Goal: Transaction & Acquisition: Book appointment/travel/reservation

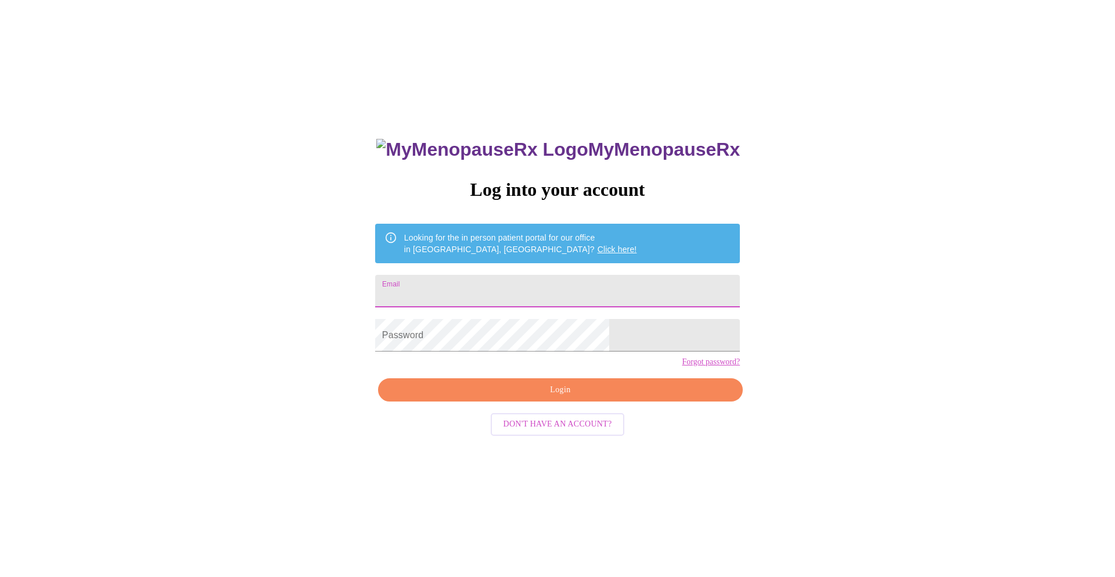
click at [539, 294] on input "Email" at bounding box center [557, 291] width 365 height 33
type input "[EMAIL_ADDRESS][DOMAIN_NAME]"
click at [521, 397] on span "Login" at bounding box center [560, 390] width 338 height 15
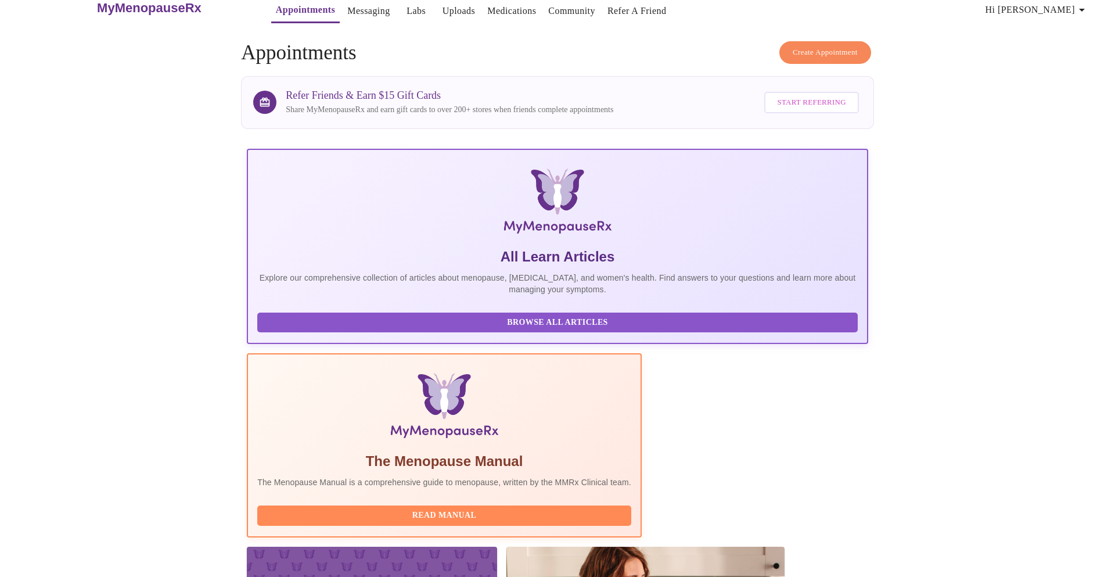
scroll to position [17, 0]
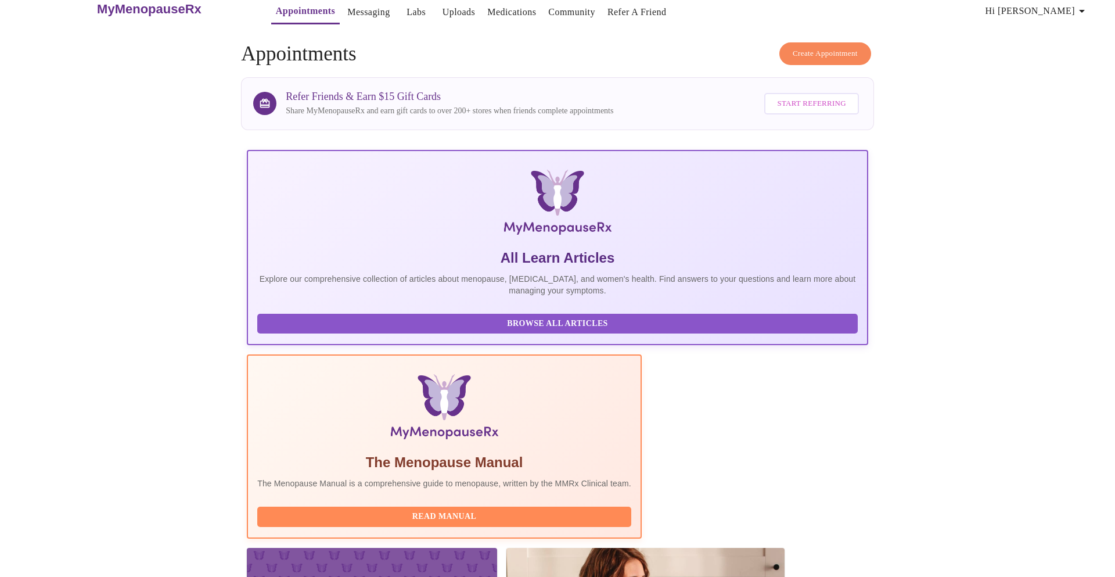
click at [845, 52] on span "Create Appointment" at bounding box center [825, 53] width 65 height 13
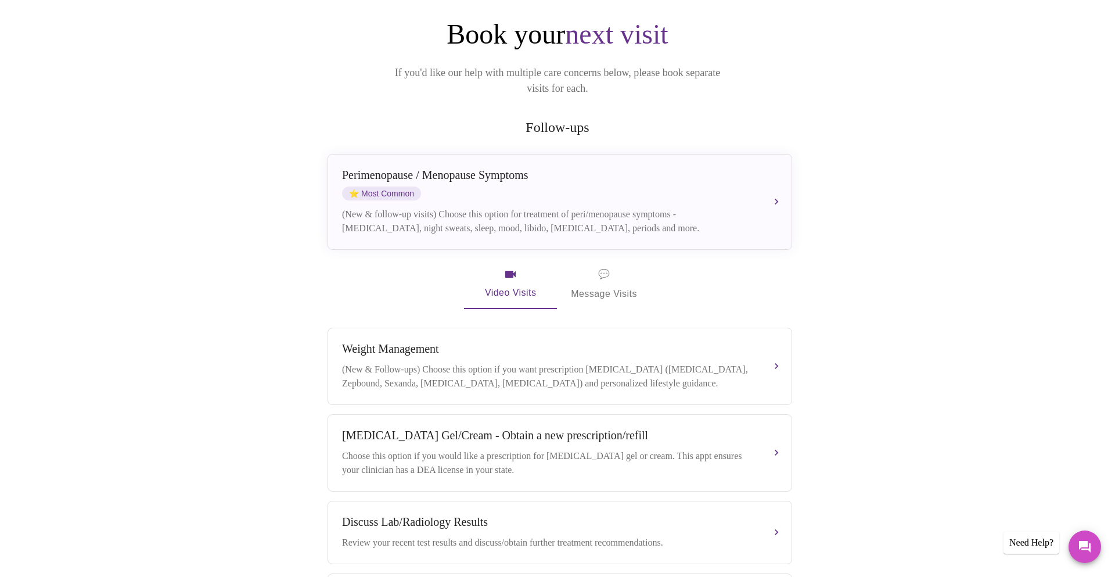
scroll to position [131, 0]
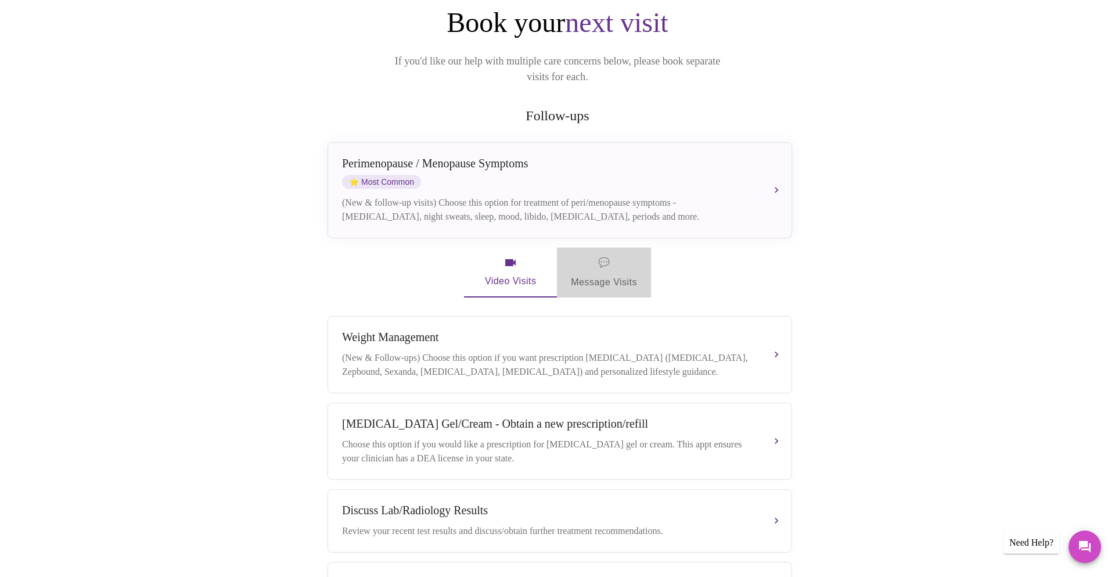
click at [589, 254] on span "💬 Message Visits" at bounding box center [604, 272] width 66 height 36
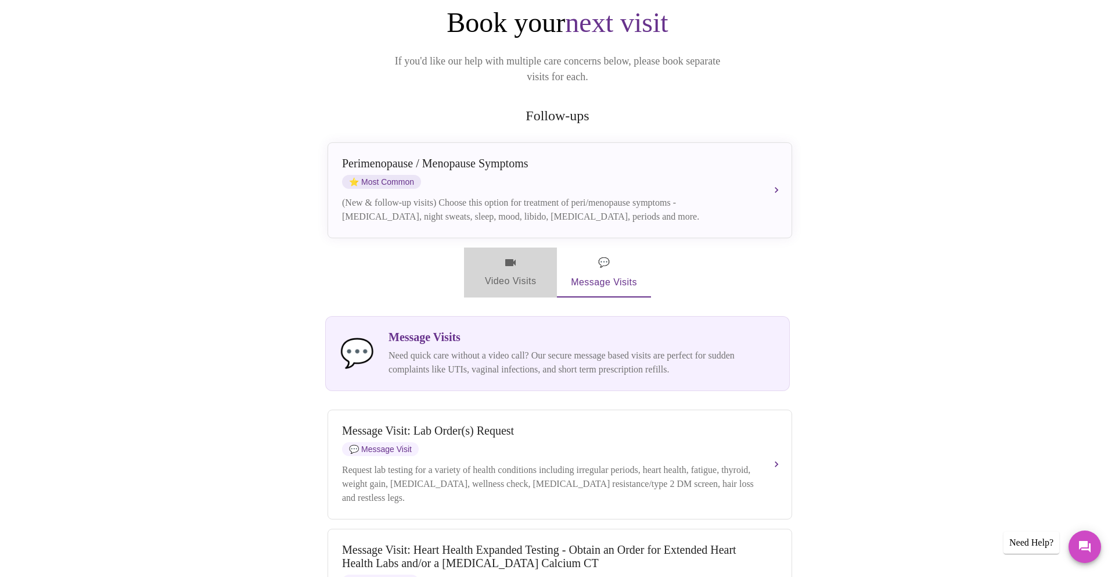
click at [523, 266] on span "Video Visits" at bounding box center [510, 272] width 65 height 34
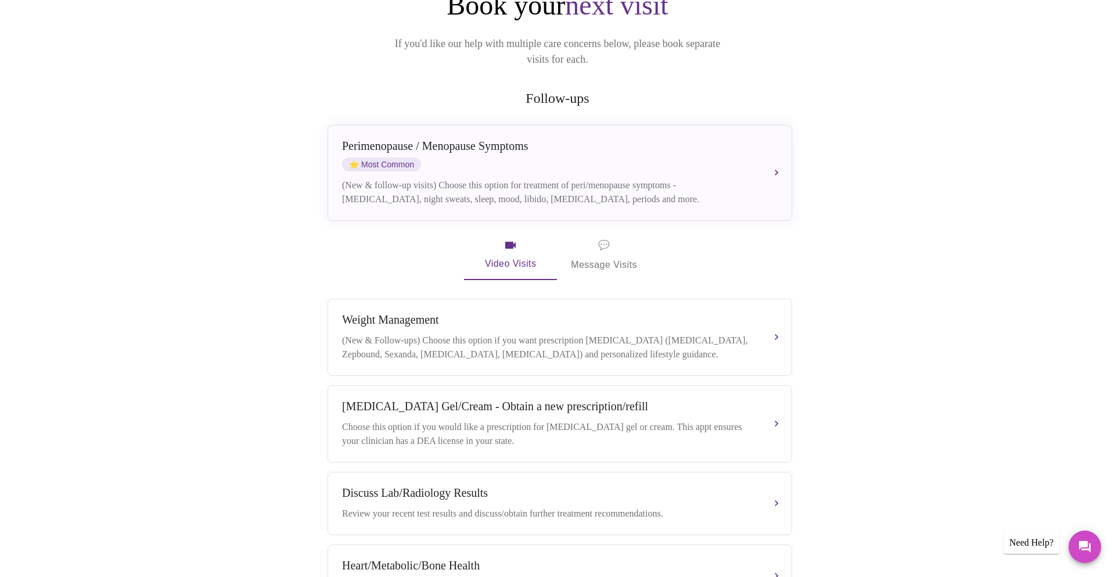
scroll to position [149, 0]
click at [631, 236] on span "💬 Message Visits" at bounding box center [604, 254] width 66 height 36
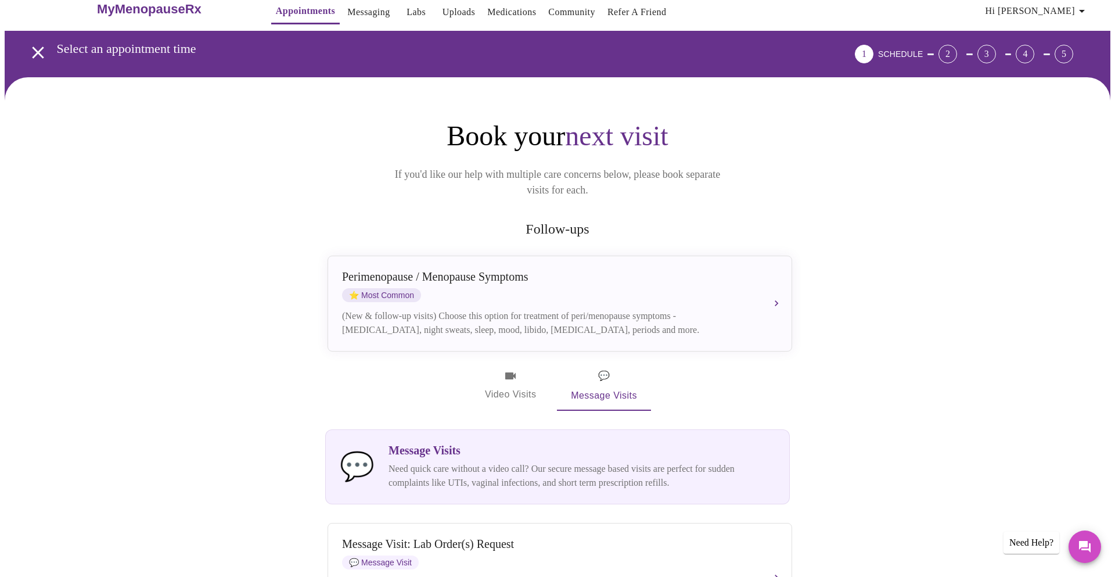
scroll to position [18, 0]
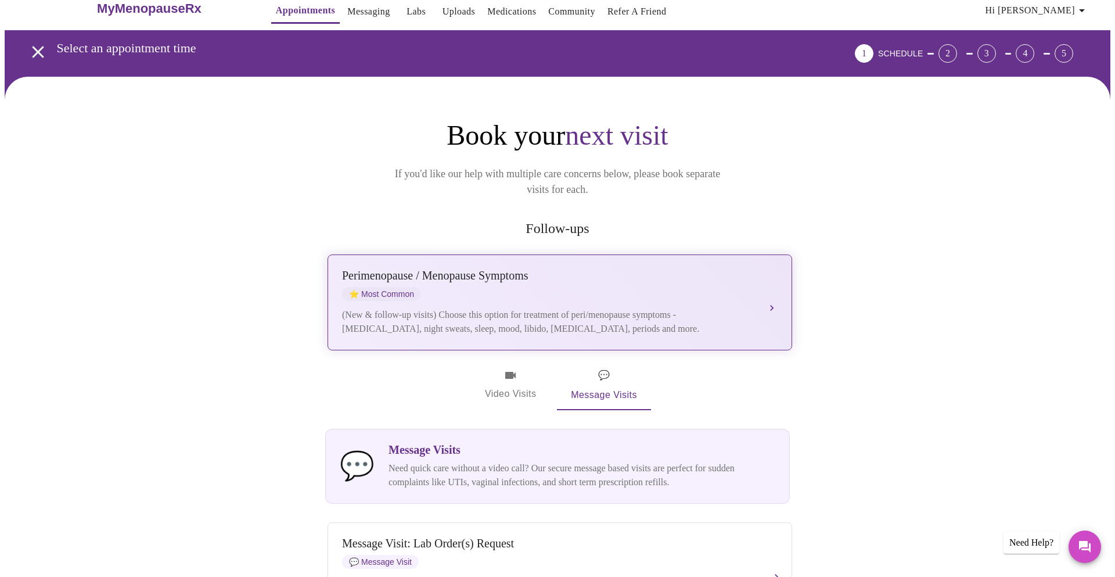
click at [739, 269] on div "Perimenopause / Menopause Symptoms" at bounding box center [548, 275] width 412 height 13
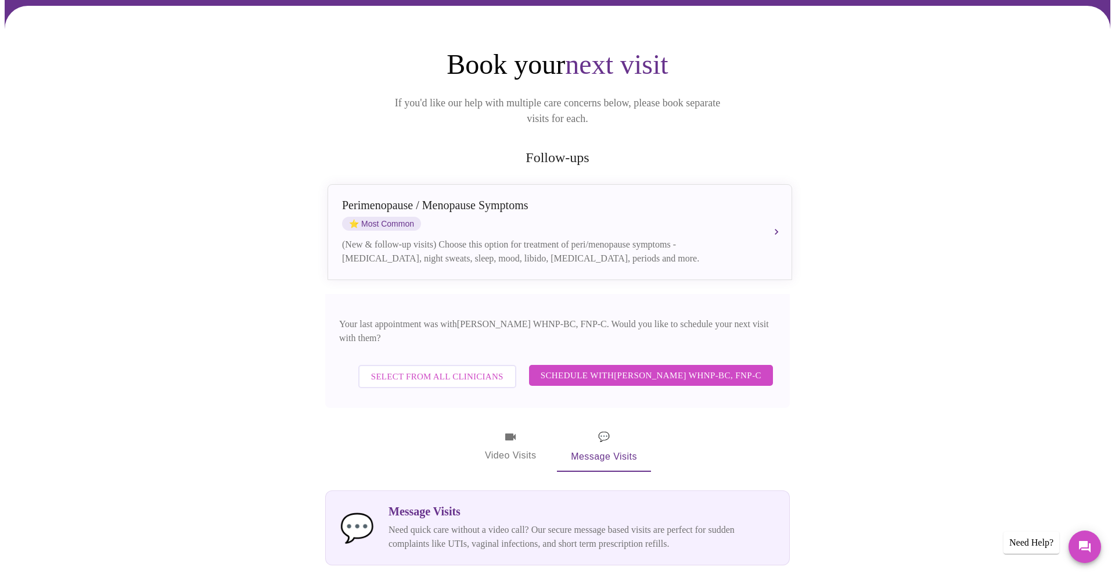
scroll to position [0, 0]
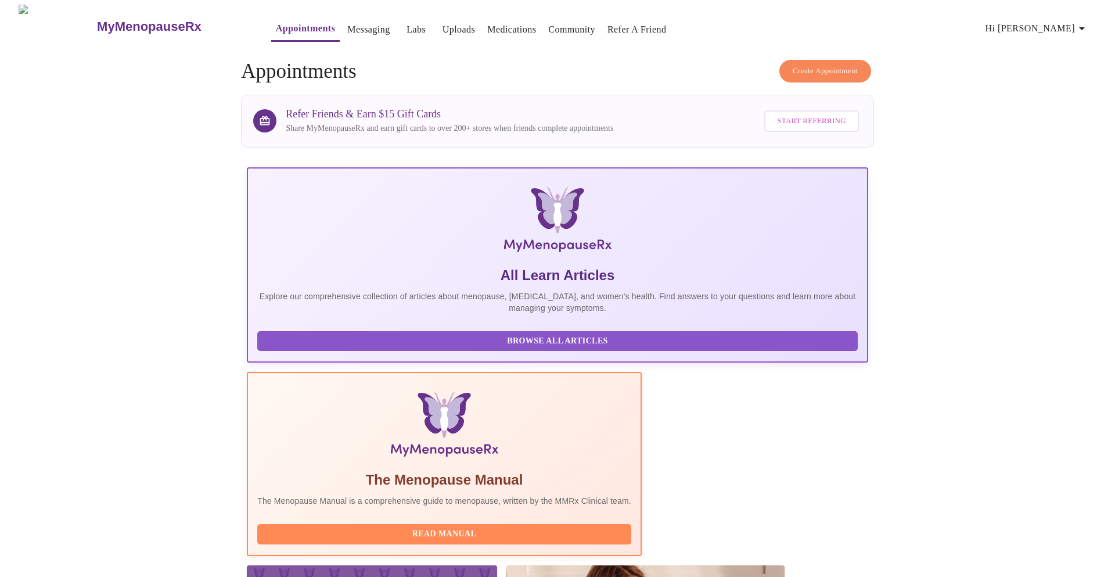
click at [795, 72] on span "Create Appointment" at bounding box center [825, 70] width 65 height 13
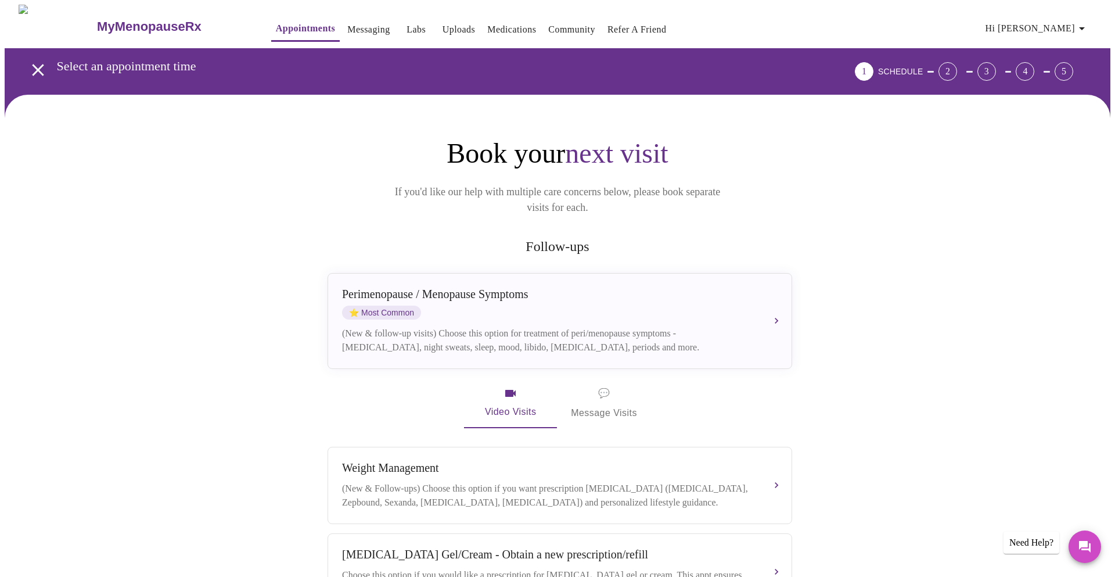
click at [276, 23] on link "Appointments" at bounding box center [305, 28] width 59 height 16
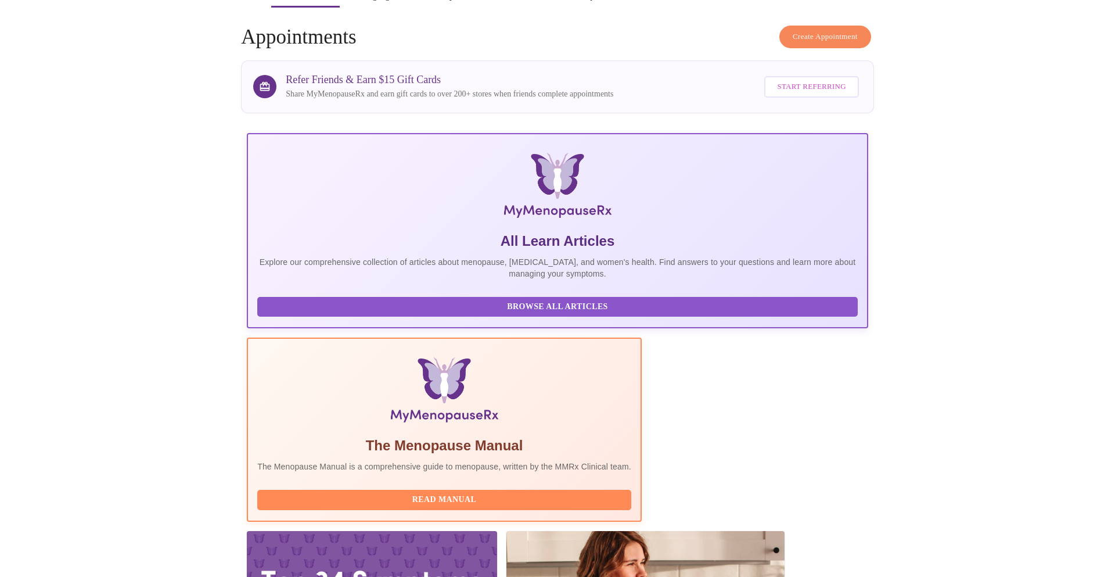
scroll to position [44, 0]
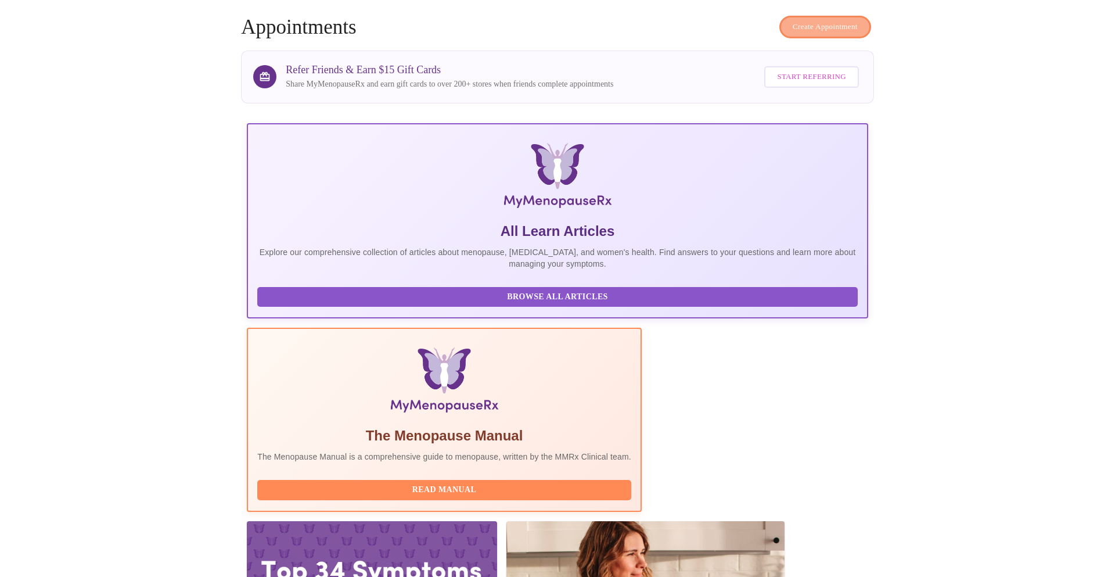
click at [803, 20] on span "Create Appointment" at bounding box center [825, 26] width 65 height 13
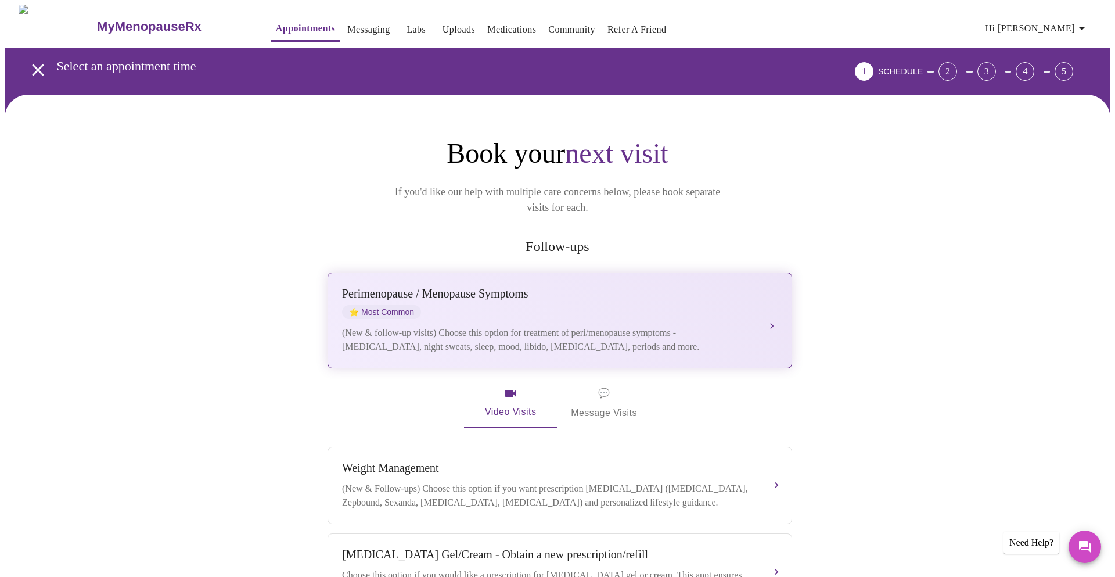
click at [750, 303] on div "[MEDICAL_DATA] / Menopause Symptoms ⭐ Most Common (New & follow-up visits) Choo…" at bounding box center [559, 320] width 435 height 67
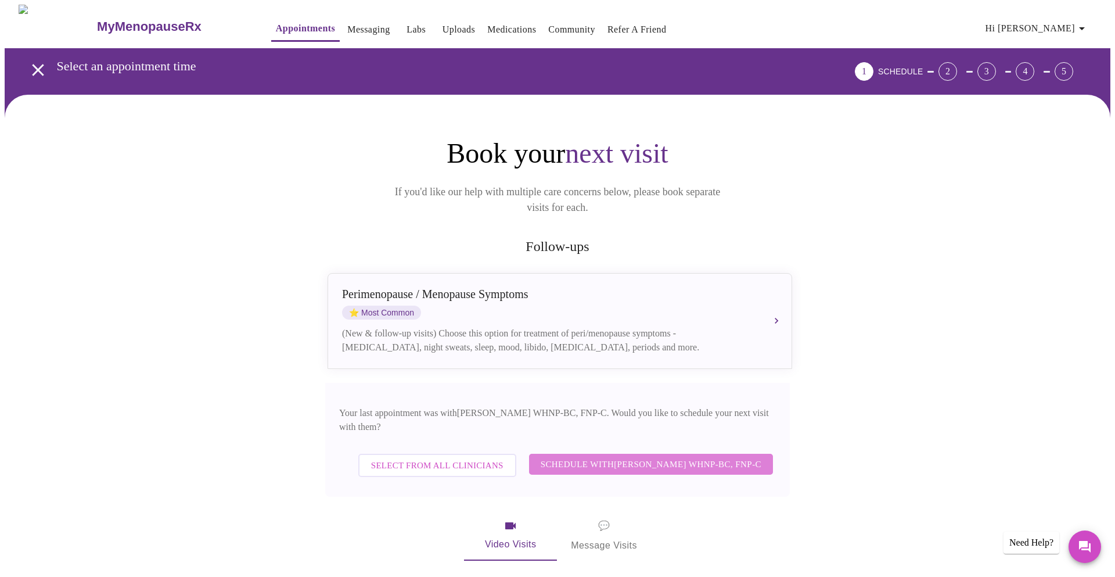
click at [665, 456] on span "Schedule with [PERSON_NAME] WHNP-BC, FNP-C" at bounding box center [651, 463] width 221 height 15
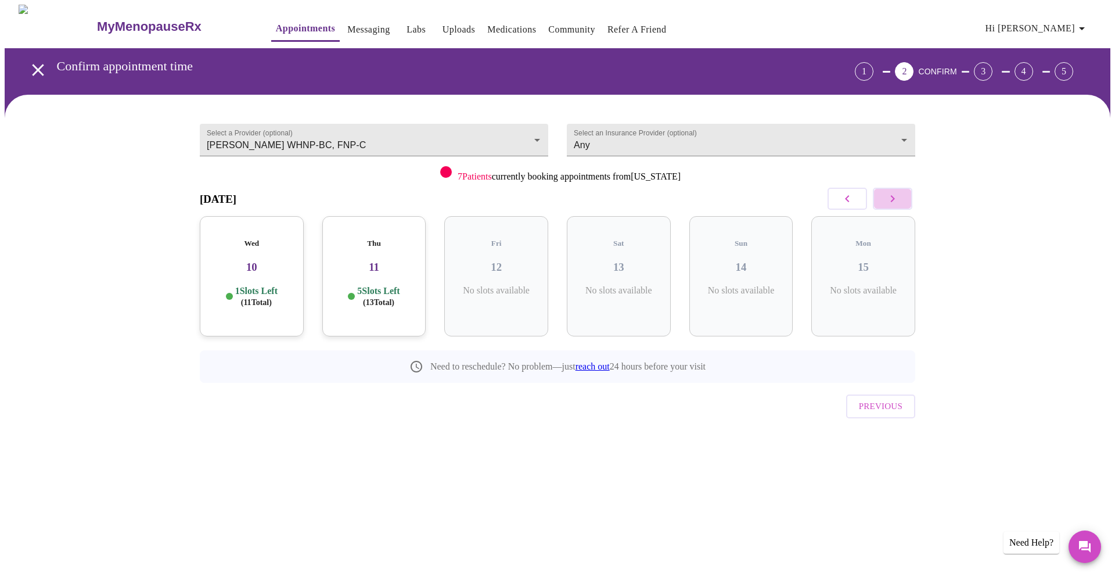
click at [876, 201] on button "button" at bounding box center [892, 199] width 39 height 22
click at [617, 137] on body "MyMenopauseRx Appointments Messaging Labs Uploads Medications Community Refer a…" at bounding box center [558, 240] width 1106 height 471
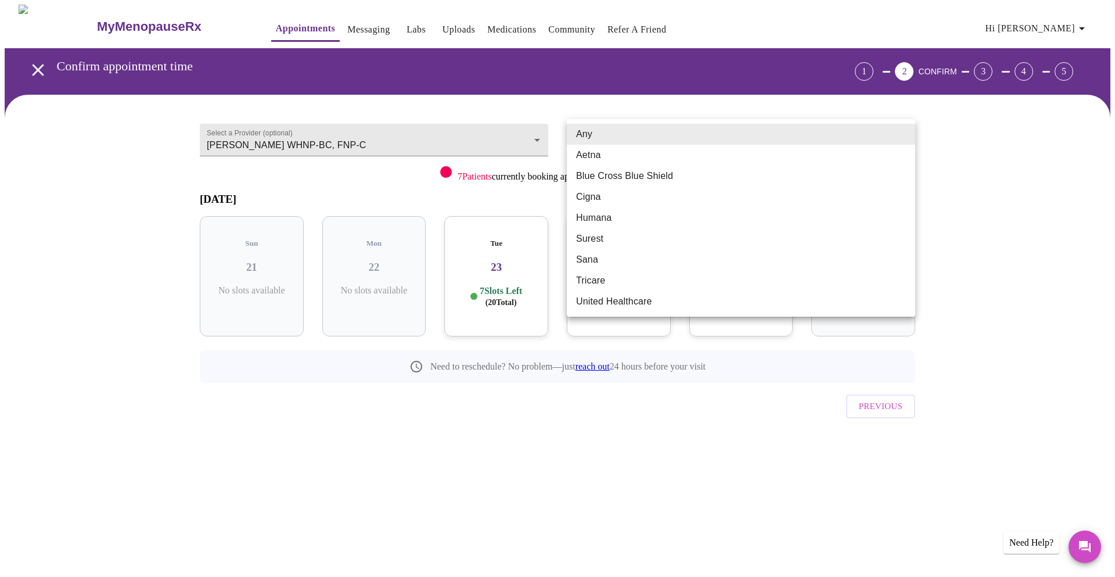
click at [617, 159] on li "Aetna" at bounding box center [741, 155] width 348 height 21
type input "Aetna"
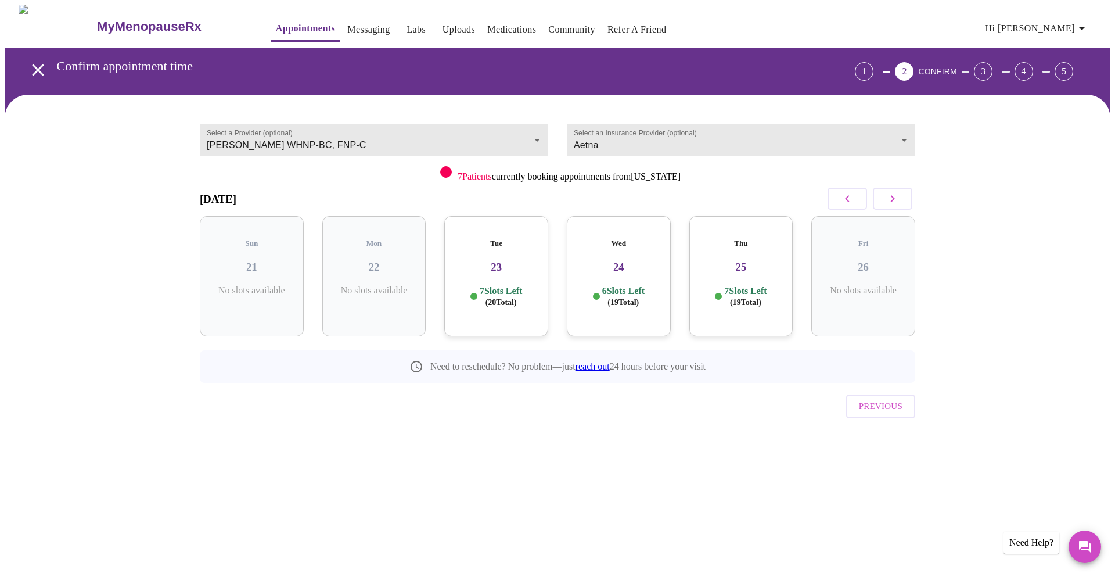
click at [515, 261] on h3 "23" at bounding box center [495, 267] width 85 height 13
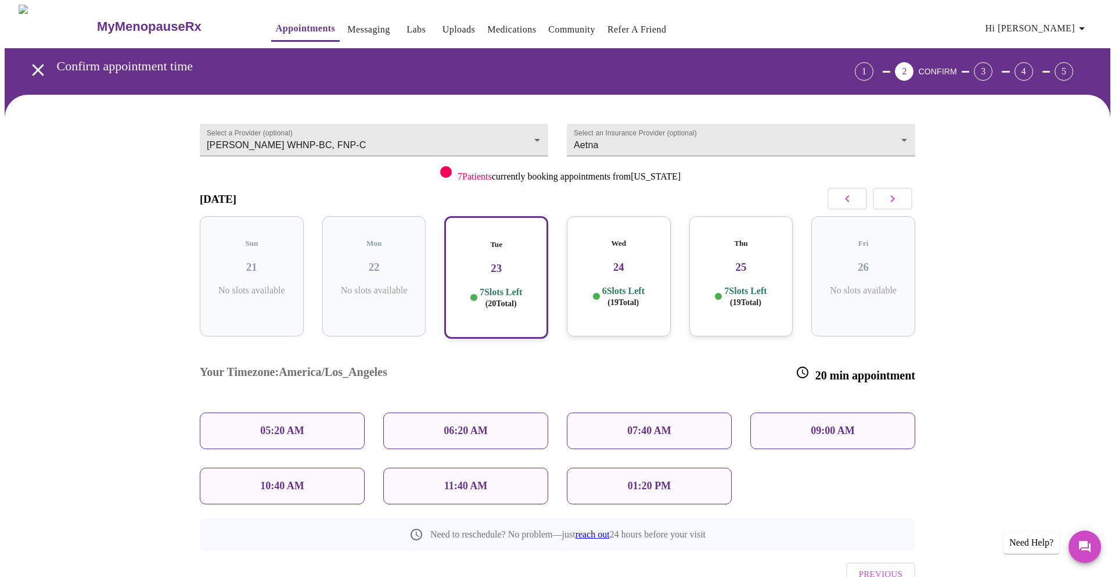
click at [595, 264] on div "Wed 24 6 Slots Left ( 19 Total)" at bounding box center [619, 276] width 104 height 120
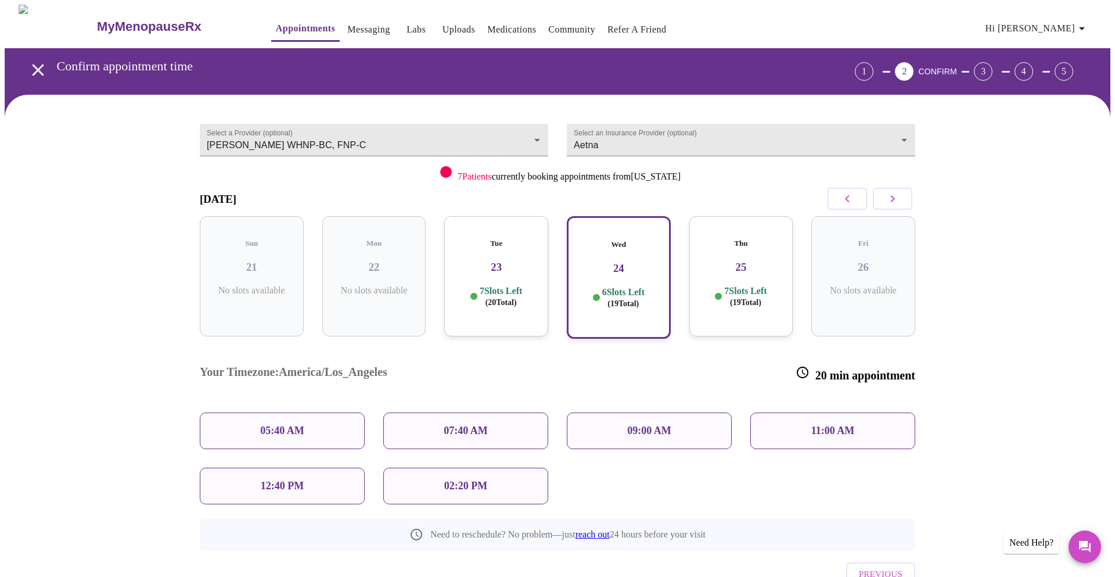
click at [464, 467] on div "02:20 PM" at bounding box center [465, 485] width 165 height 37
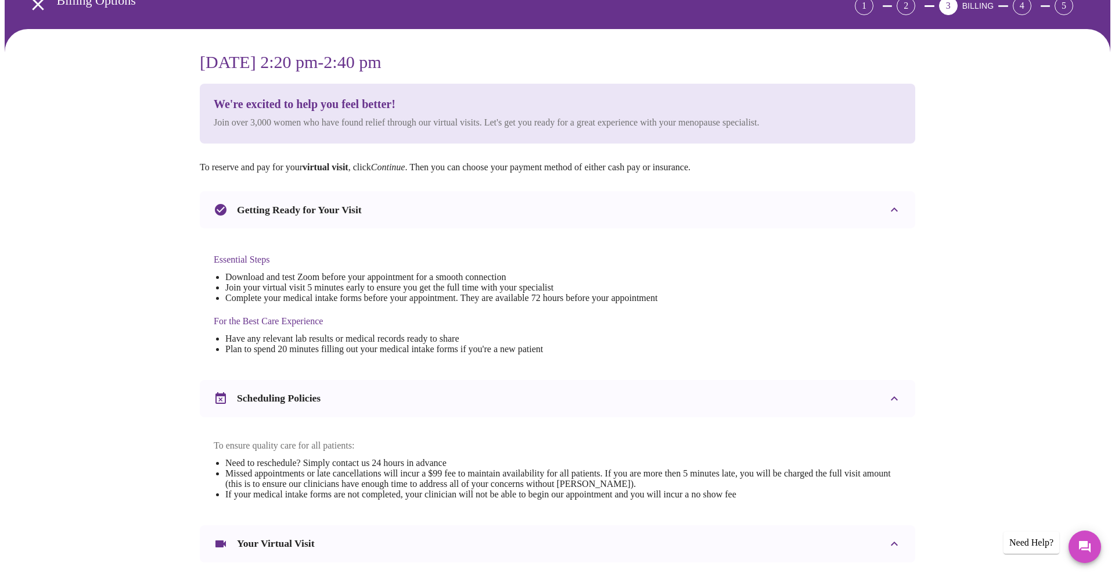
scroll to position [71, 0]
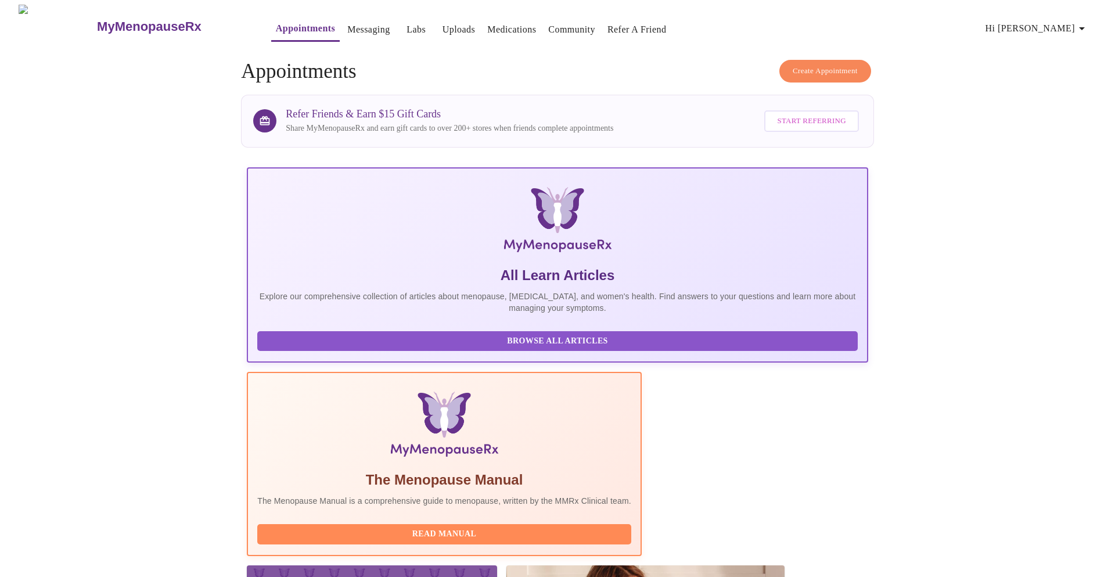
click at [829, 72] on span "Create Appointment" at bounding box center [825, 70] width 65 height 13
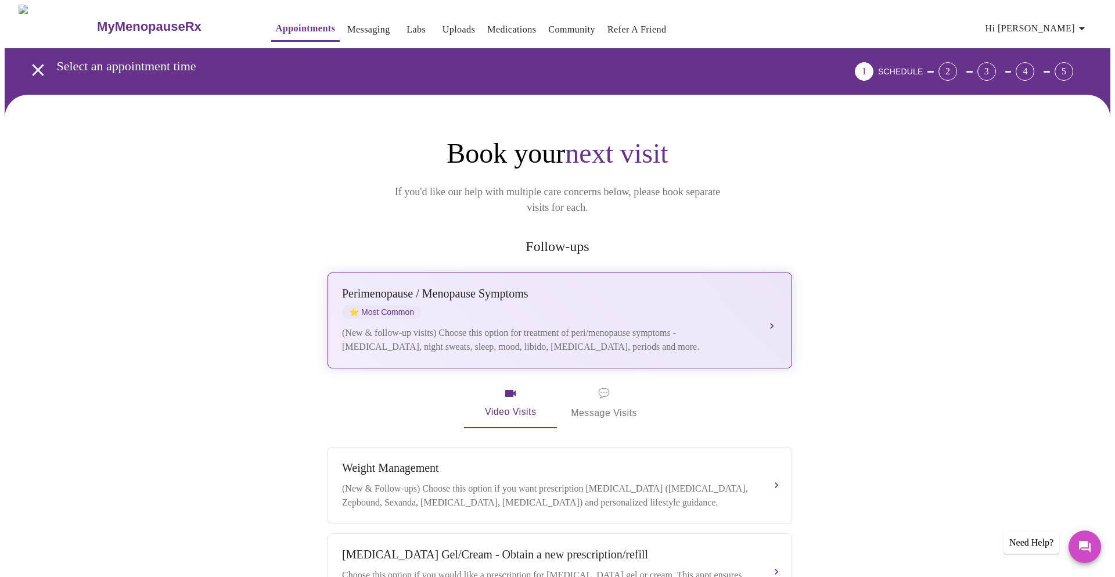
click at [708, 326] on div "(New & follow-up visits) Choose this option for treatment of peri/menopause sym…" at bounding box center [548, 340] width 412 height 28
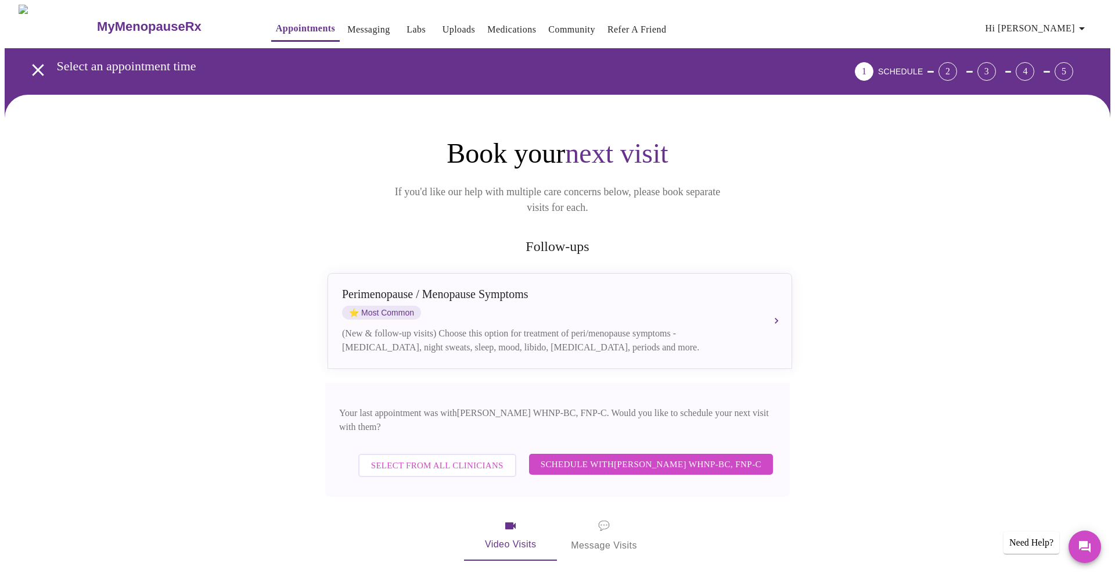
click at [699, 453] on button "Schedule with [PERSON_NAME] WHNP-BC, FNP-C" at bounding box center [651, 463] width 244 height 21
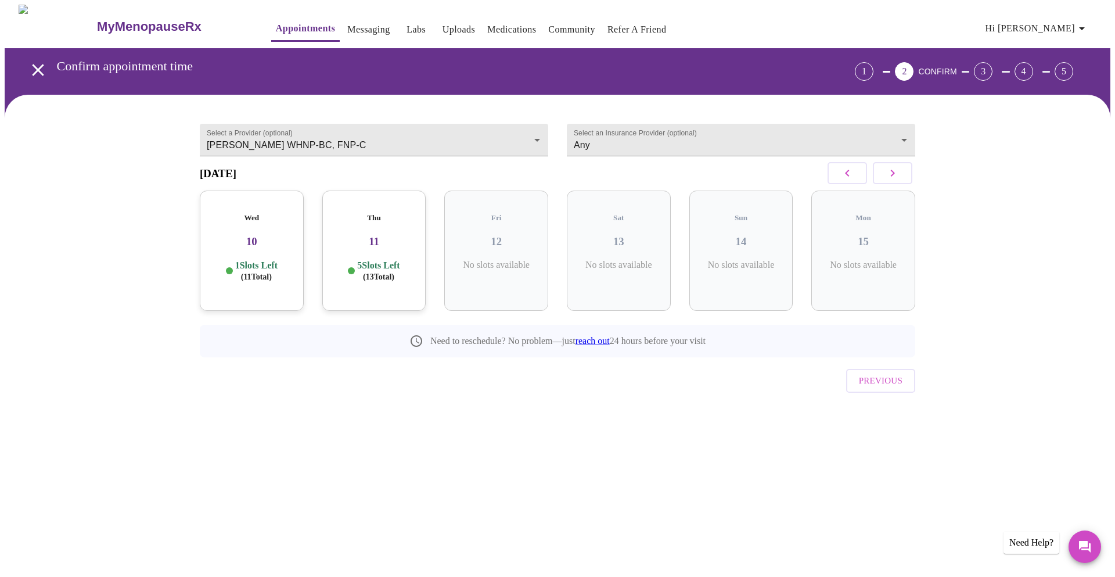
click at [895, 184] on button "button" at bounding box center [892, 173] width 39 height 22
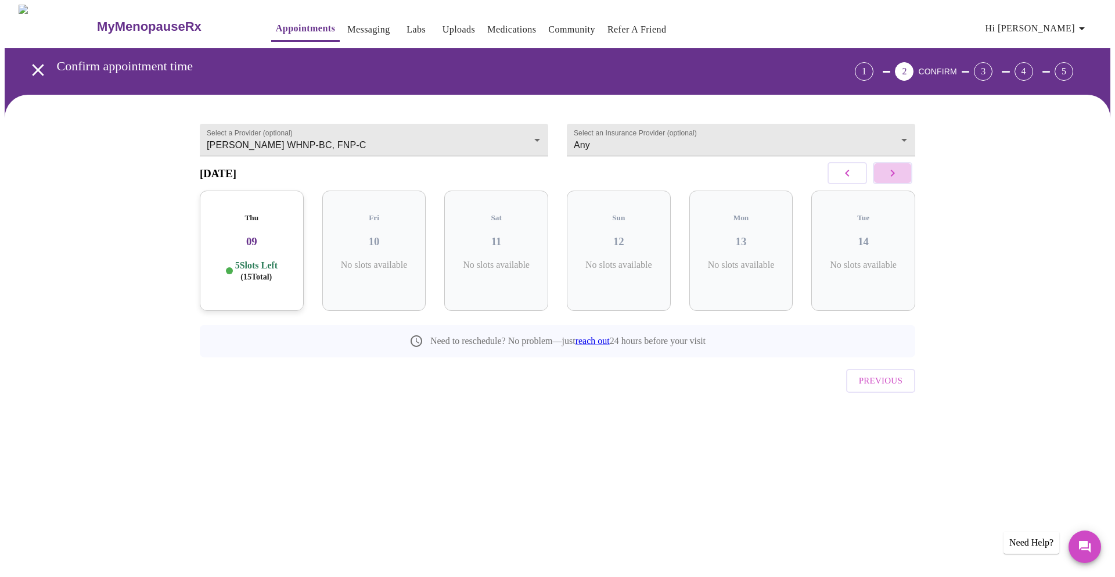
click at [895, 184] on button "button" at bounding box center [892, 173] width 39 height 22
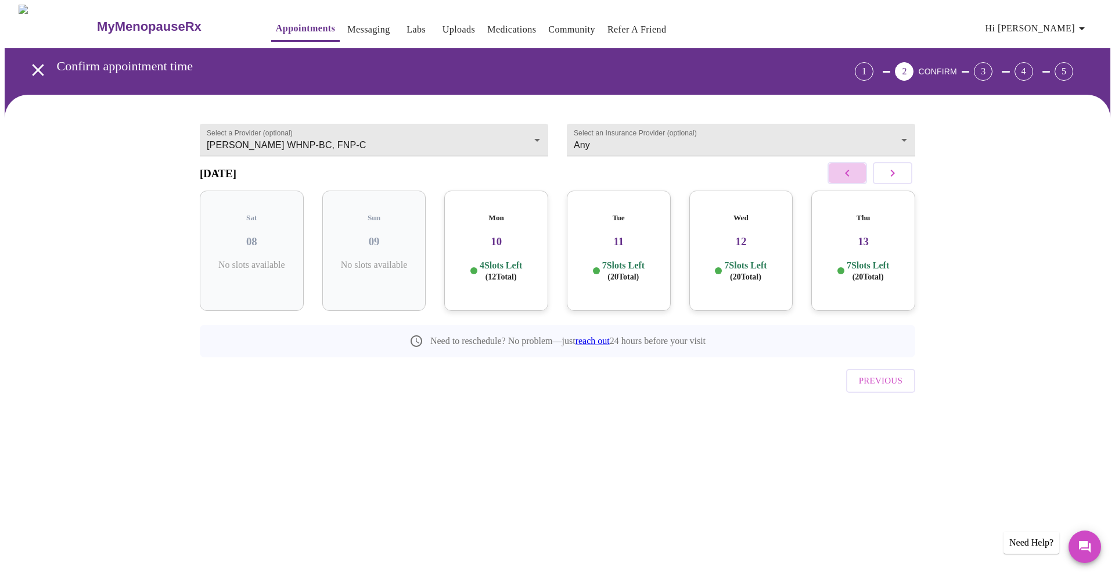
click at [857, 180] on button "button" at bounding box center [846, 173] width 39 height 22
click at [584, 245] on div "Wed 05 6 Slots Left ( 19 Total)" at bounding box center [619, 250] width 104 height 120
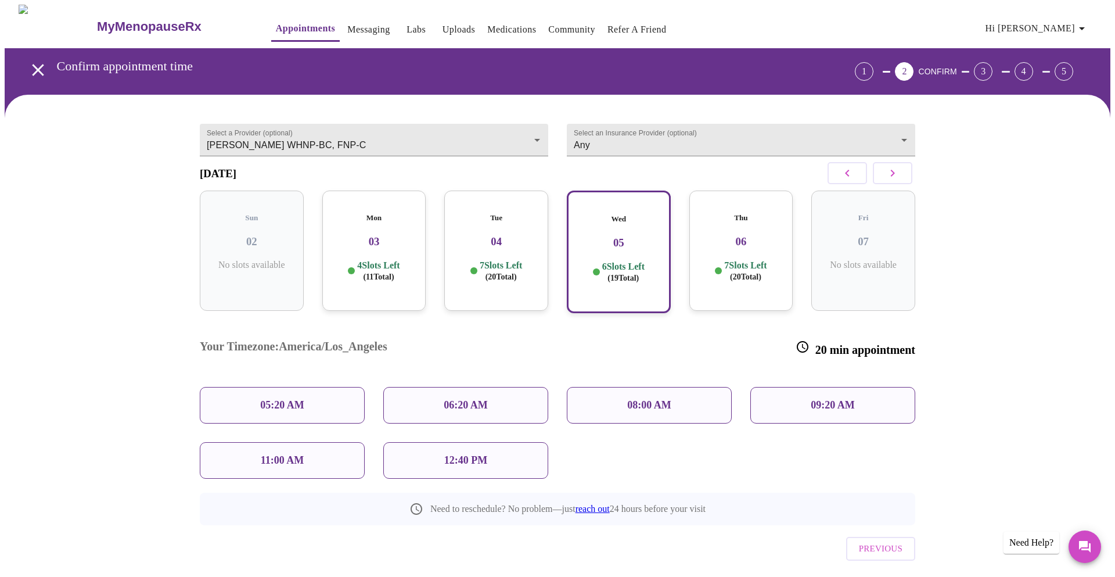
click at [726, 272] on p "7 Slots Left ( 20 Total)" at bounding box center [745, 271] width 42 height 23
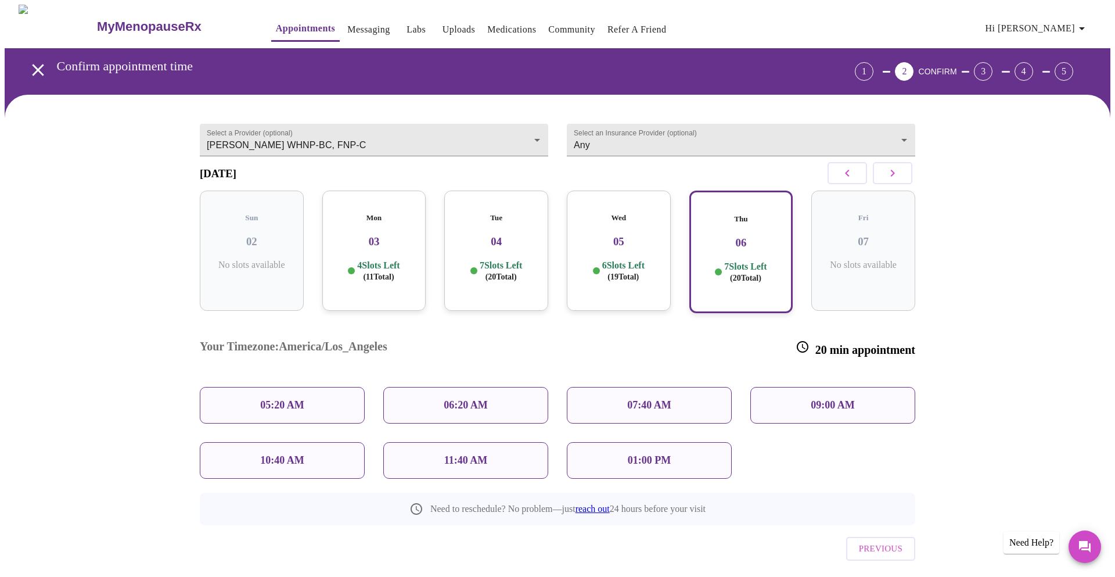
click at [888, 170] on button "button" at bounding box center [892, 173] width 39 height 22
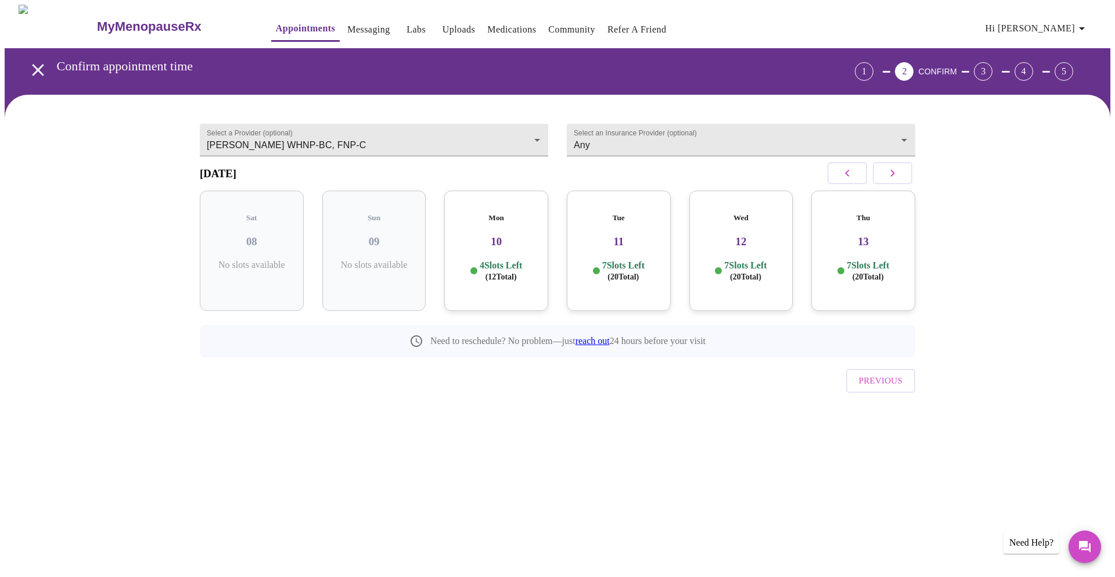
click at [706, 244] on div "Wed 12 7 Slots Left ( 20 Total)" at bounding box center [741, 250] width 104 height 120
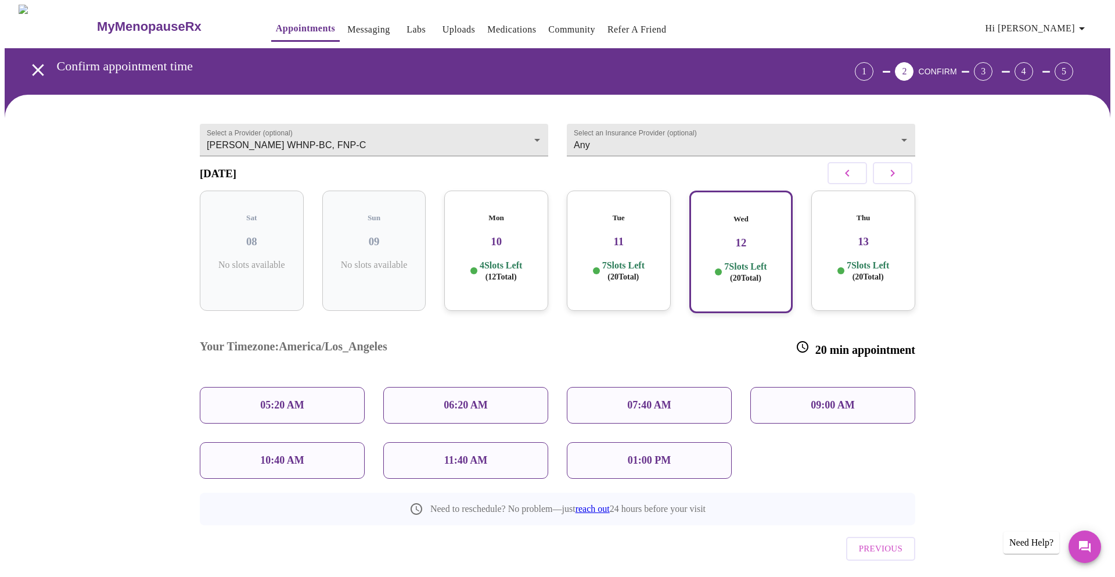
click at [842, 180] on icon "button" at bounding box center [847, 173] width 14 height 14
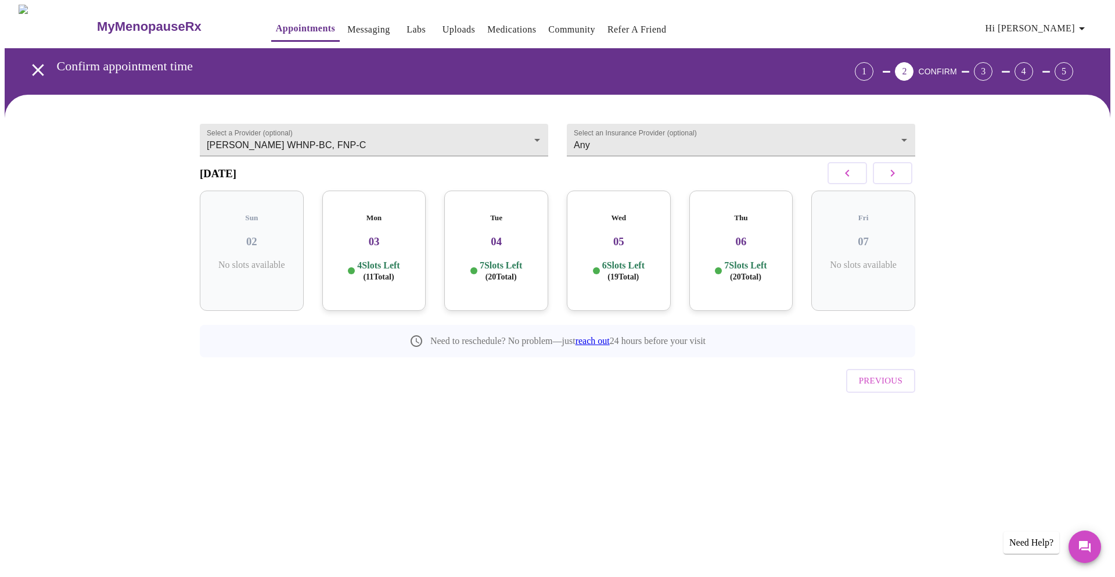
click at [740, 239] on h3 "06" at bounding box center [740, 241] width 85 height 13
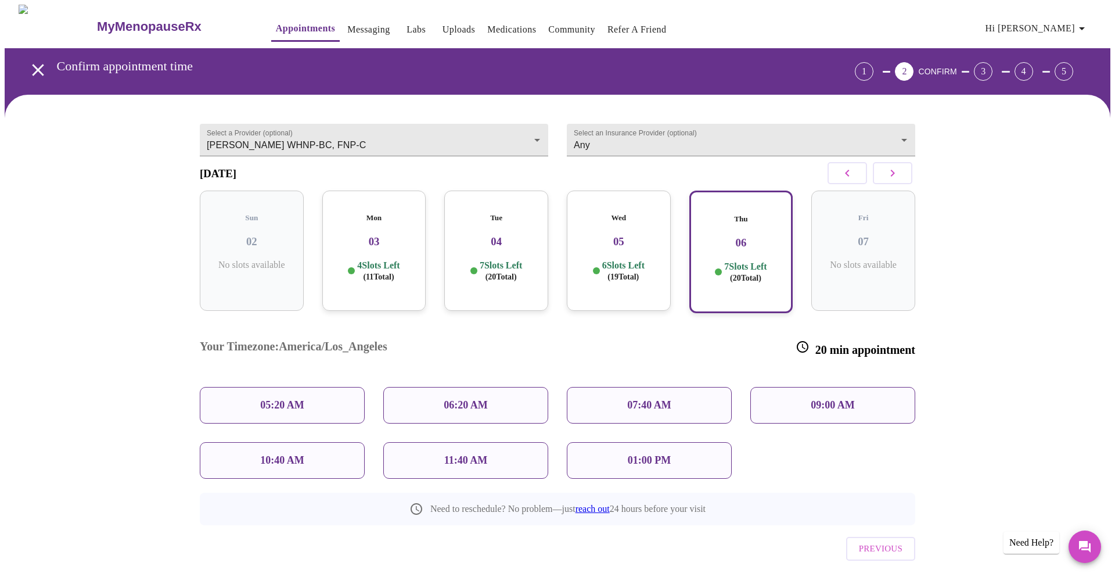
click at [639, 454] on p "01:00 PM" at bounding box center [649, 460] width 43 height 12
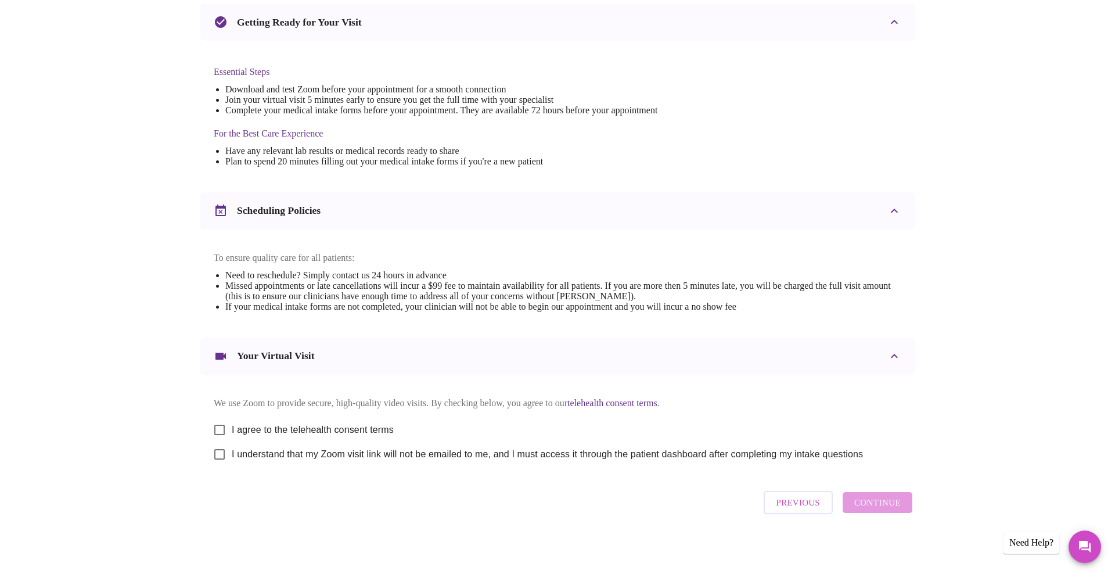
scroll to position [262, 0]
click at [210, 427] on input "I agree to the telehealth consent terms" at bounding box center [219, 429] width 24 height 24
checkbox input "true"
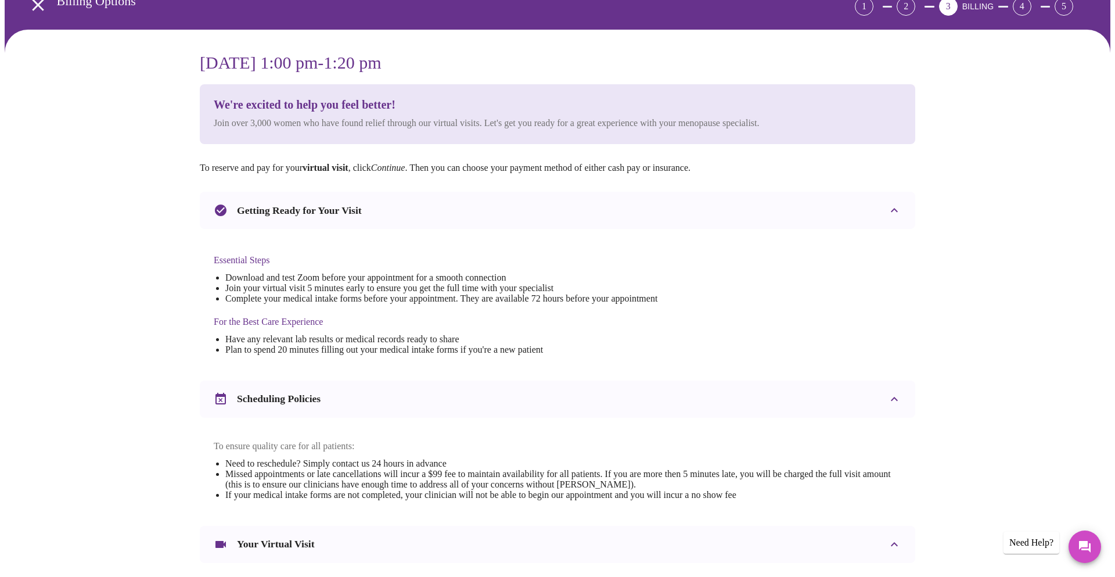
scroll to position [232, 0]
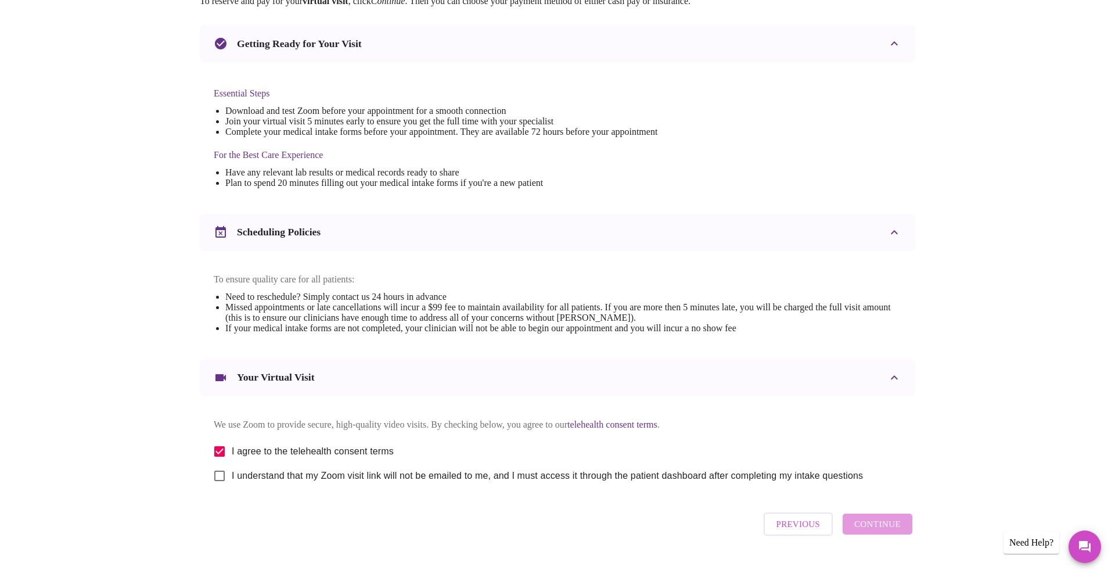
click at [213, 488] on input "I understand that my Zoom visit link will not be emailed to me, and I must acce…" at bounding box center [219, 475] width 24 height 24
checkbox input "true"
click at [866, 531] on span "Continue" at bounding box center [877, 523] width 46 height 15
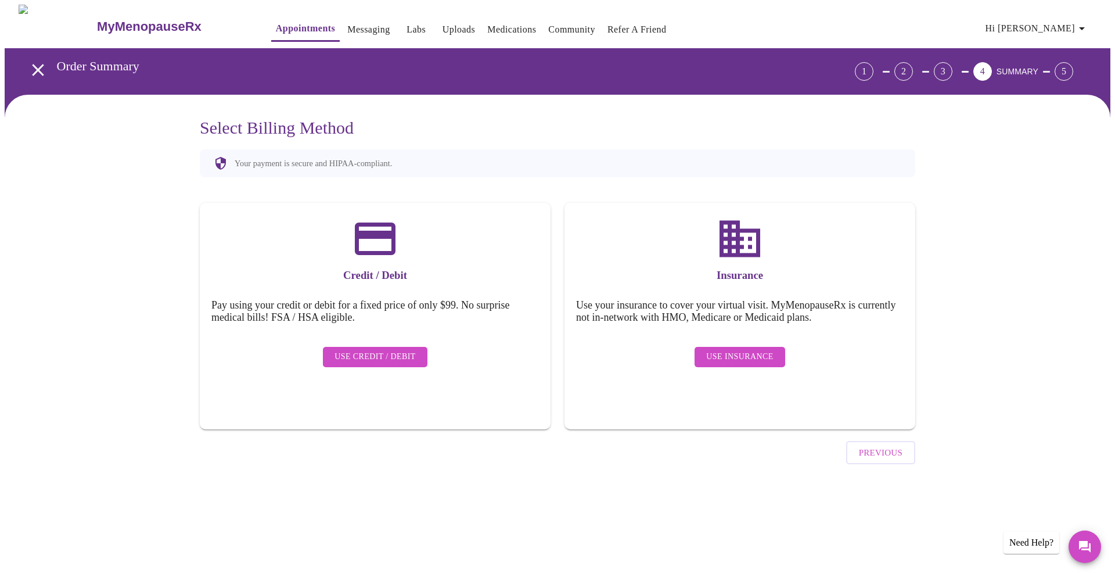
scroll to position [0, 0]
click at [765, 354] on span "Use Insurance" at bounding box center [739, 357] width 67 height 15
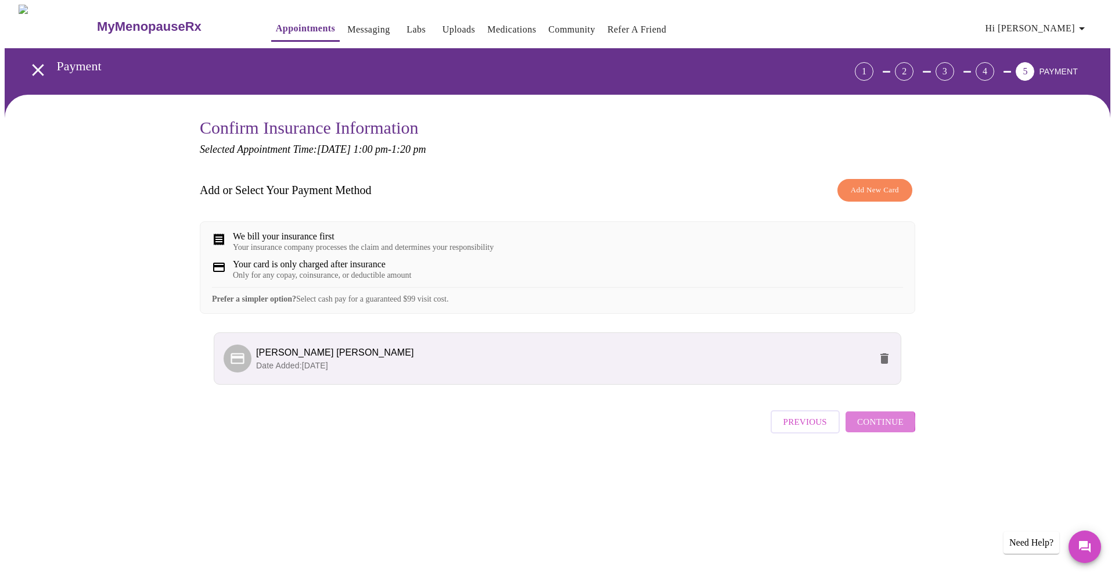
click at [878, 429] on span "Continue" at bounding box center [880, 421] width 46 height 15
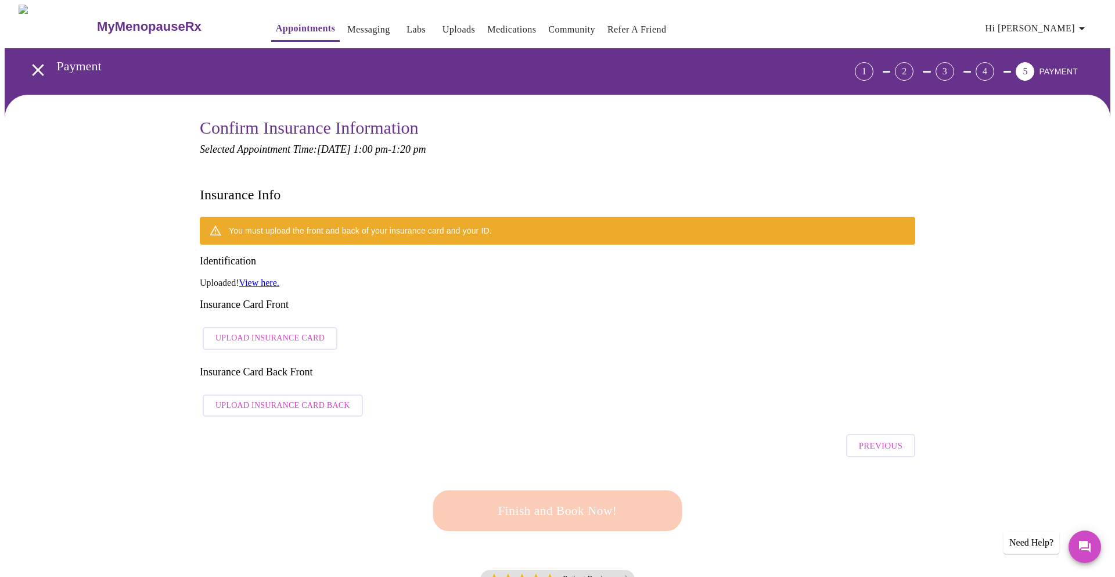
click at [256, 278] on link "View here." at bounding box center [259, 283] width 40 height 10
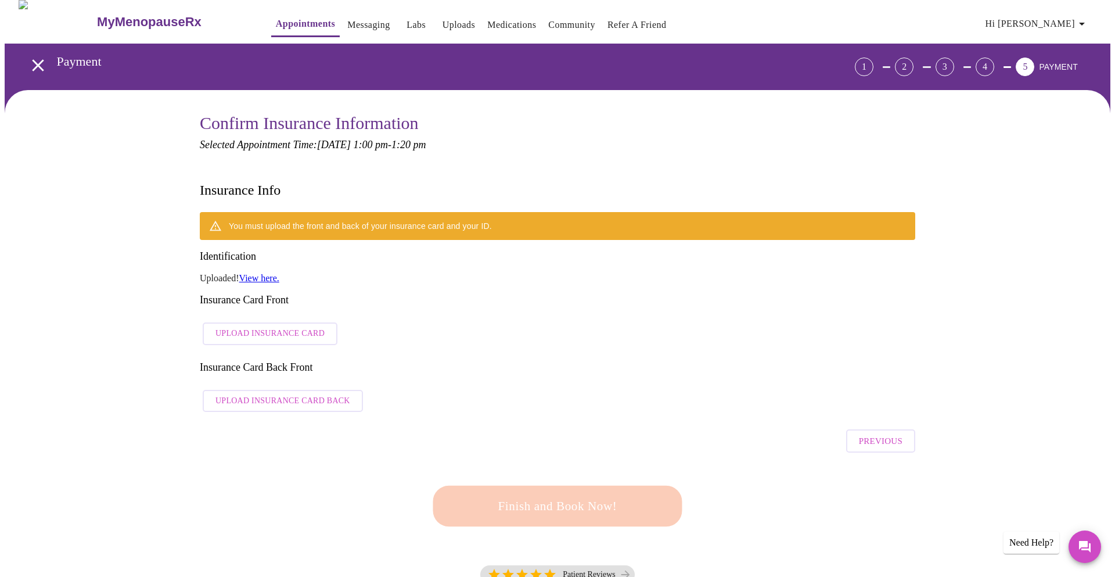
scroll to position [6, 0]
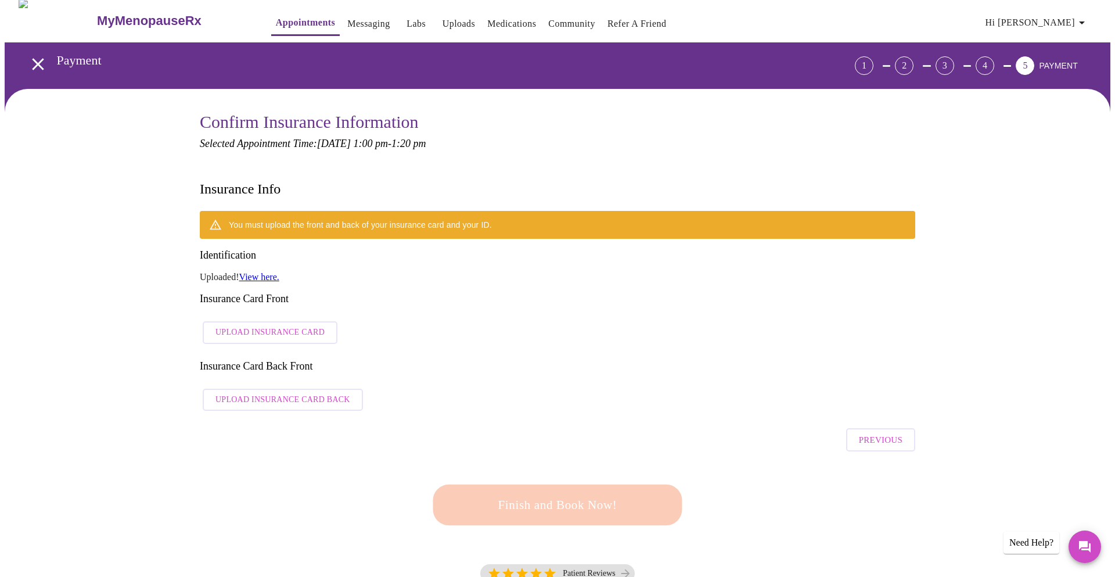
click at [290, 325] on span "Upload Insurance Card" at bounding box center [269, 332] width 109 height 15
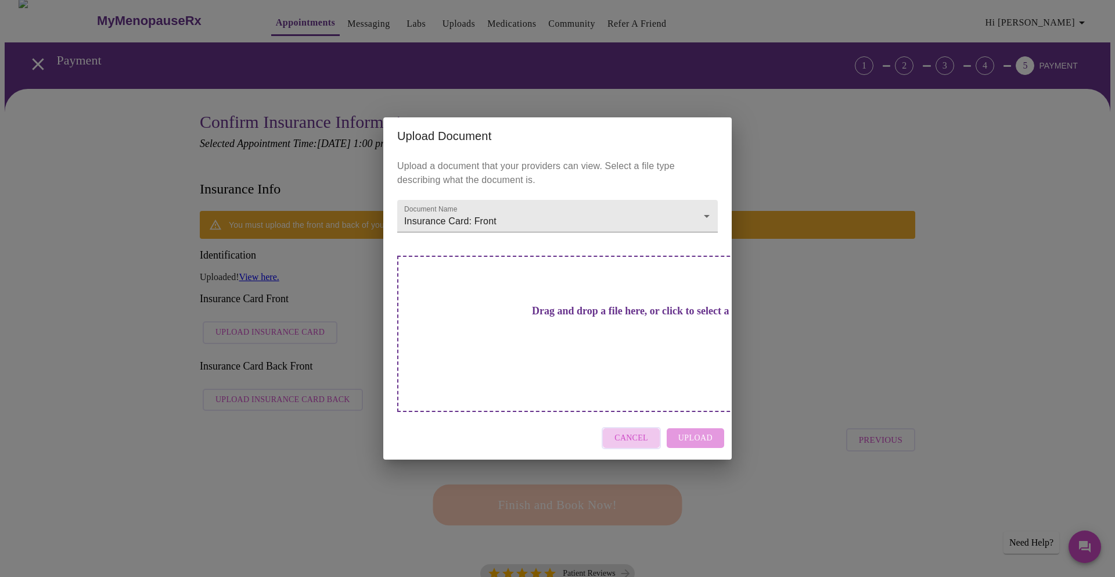
click at [627, 431] on span "Cancel" at bounding box center [631, 438] width 34 height 15
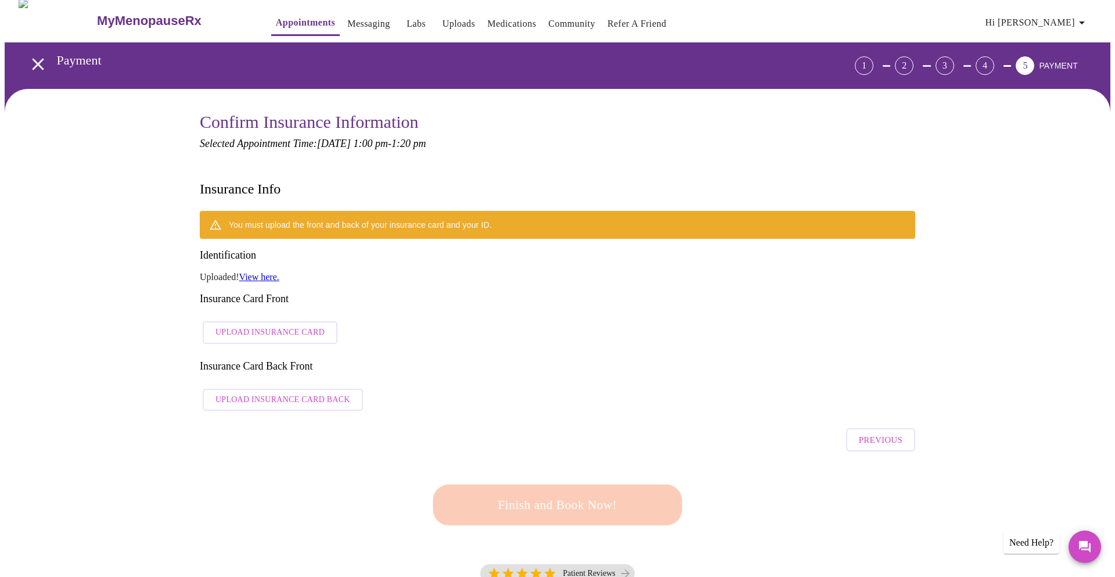
click at [239, 325] on span "Upload Insurance Card" at bounding box center [269, 332] width 109 height 15
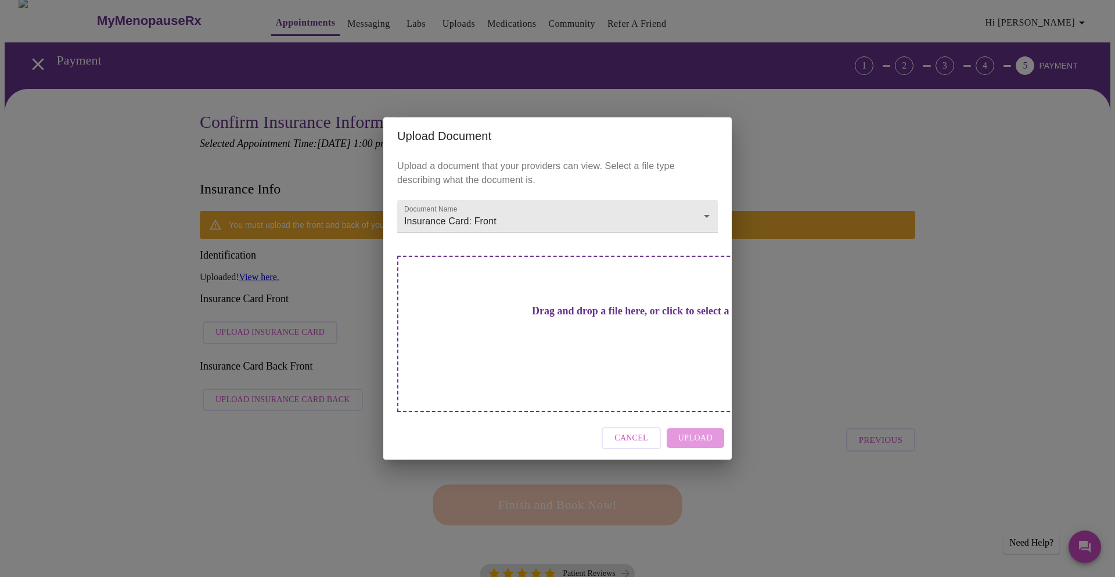
click at [606, 317] on h3 "Drag and drop a file here, or click to select a file" at bounding box center [638, 311] width 321 height 12
click at [524, 317] on h3 "Drag and drop a file here, or click to select a file" at bounding box center [638, 311] width 321 height 12
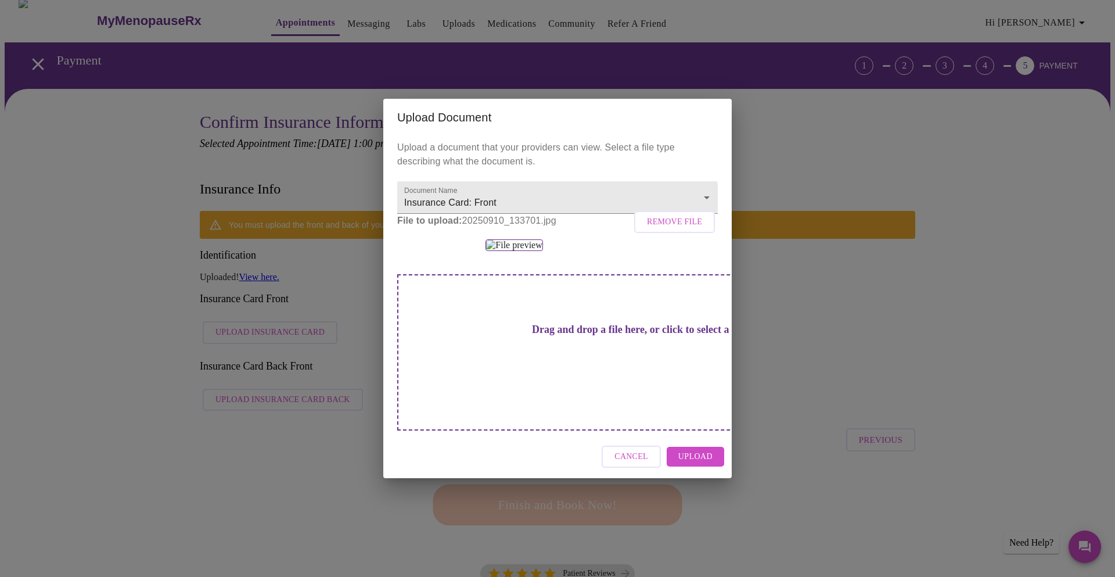
click at [720, 467] on button "Upload" at bounding box center [695, 456] width 57 height 20
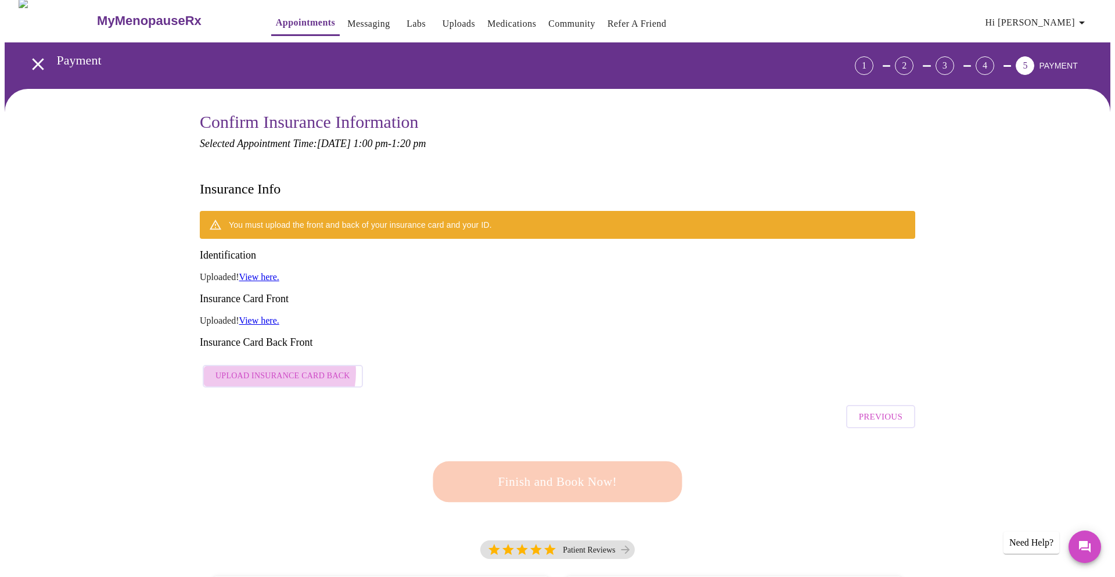
click at [272, 369] on span "Upload Insurance Card Back" at bounding box center [282, 376] width 135 height 15
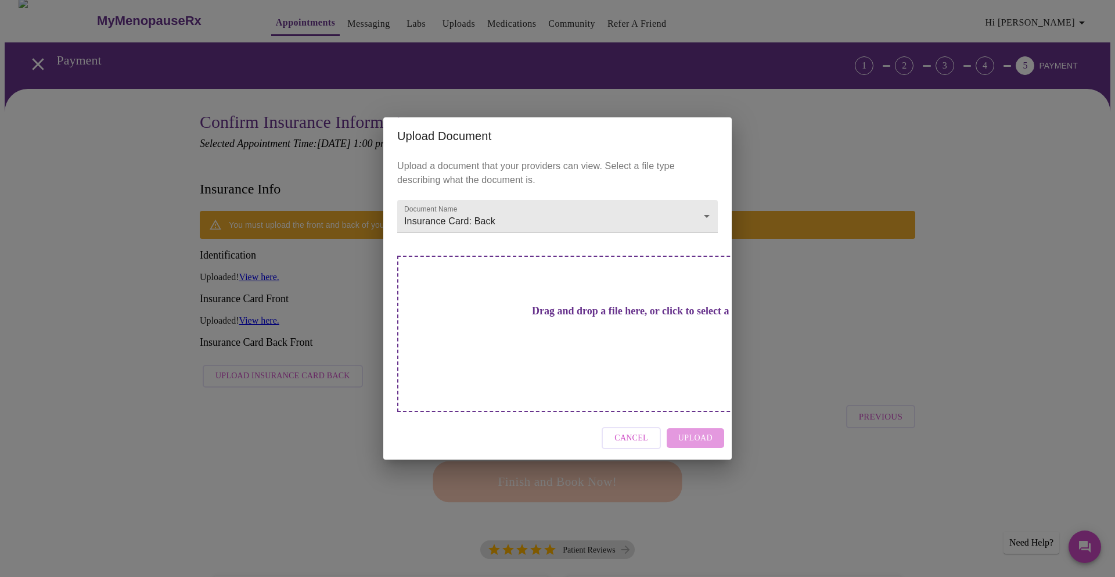
click at [590, 316] on h3 "Drag and drop a file here, or click to select a file" at bounding box center [638, 311] width 321 height 12
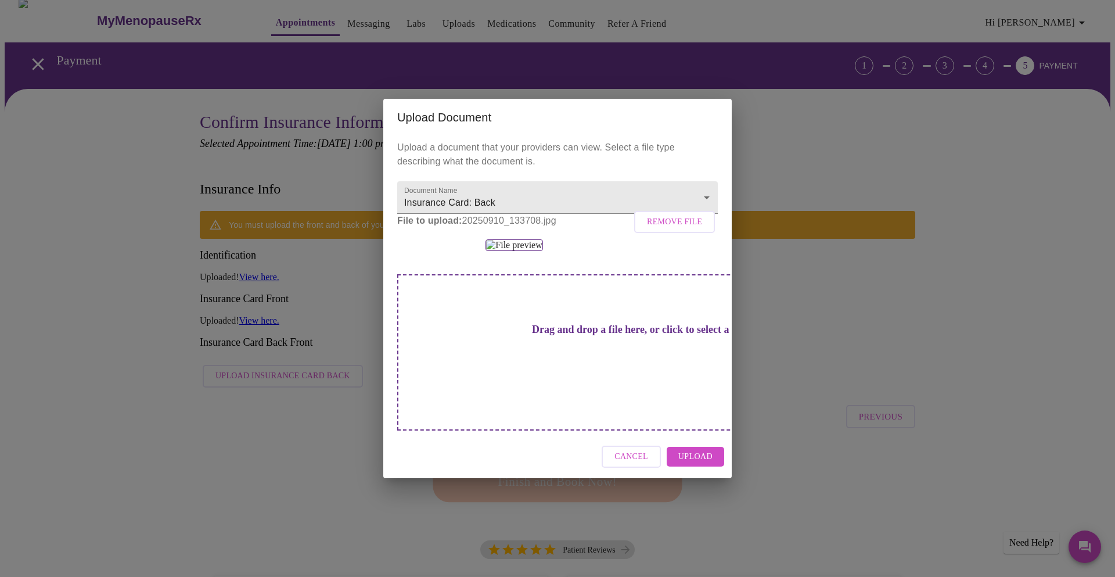
click at [711, 464] on span "Upload" at bounding box center [695, 456] width 34 height 15
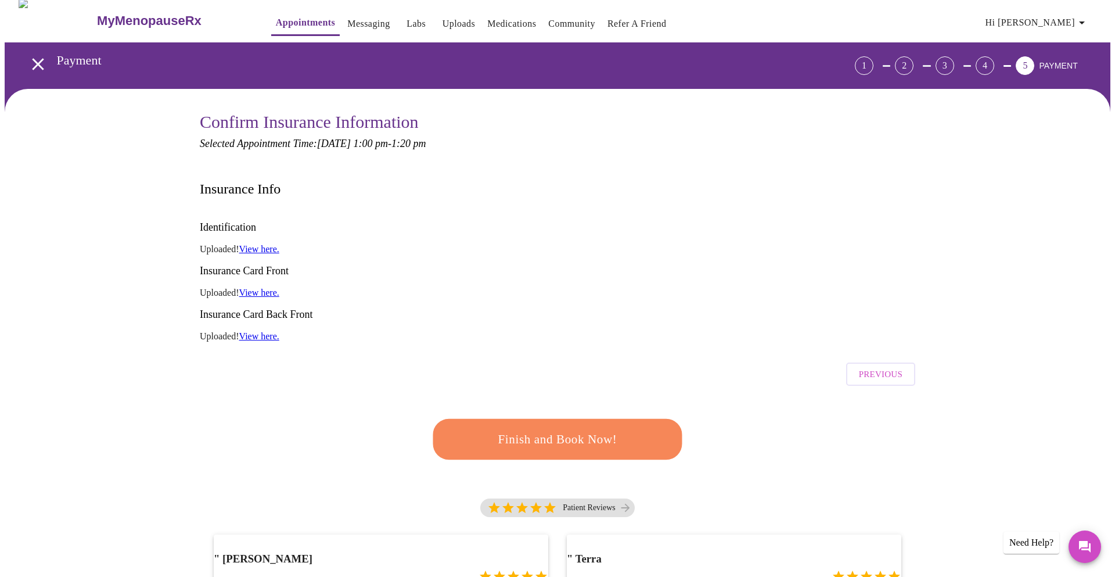
click at [483, 419] on button "Finish and Book Now!" at bounding box center [558, 439] width 250 height 41
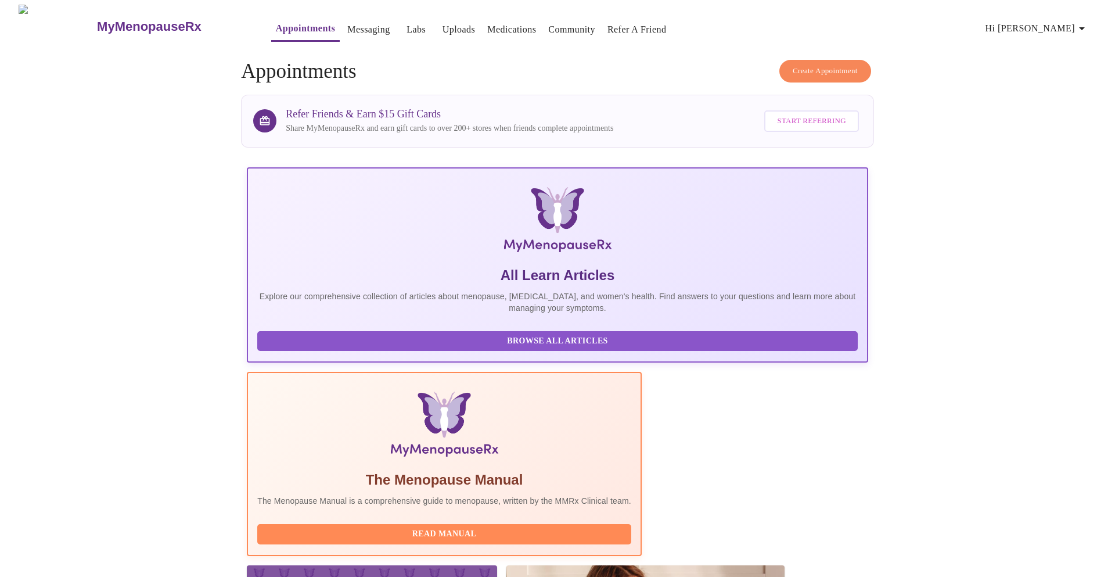
click at [354, 21] on link "Messaging" at bounding box center [368, 29] width 42 height 16
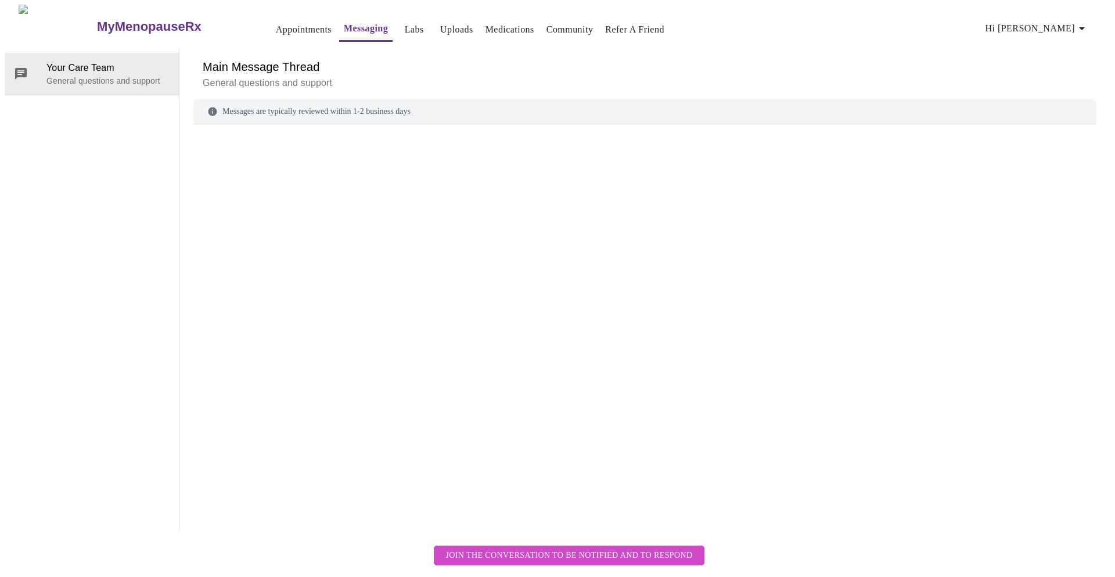
scroll to position [44, 0]
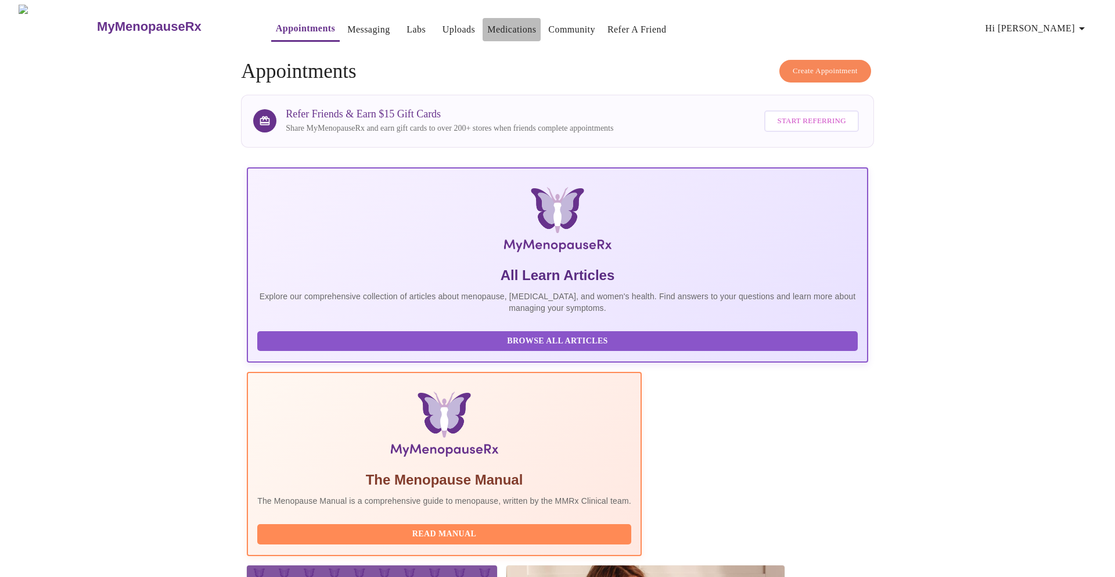
click at [487, 21] on link "Medications" at bounding box center [511, 29] width 49 height 16
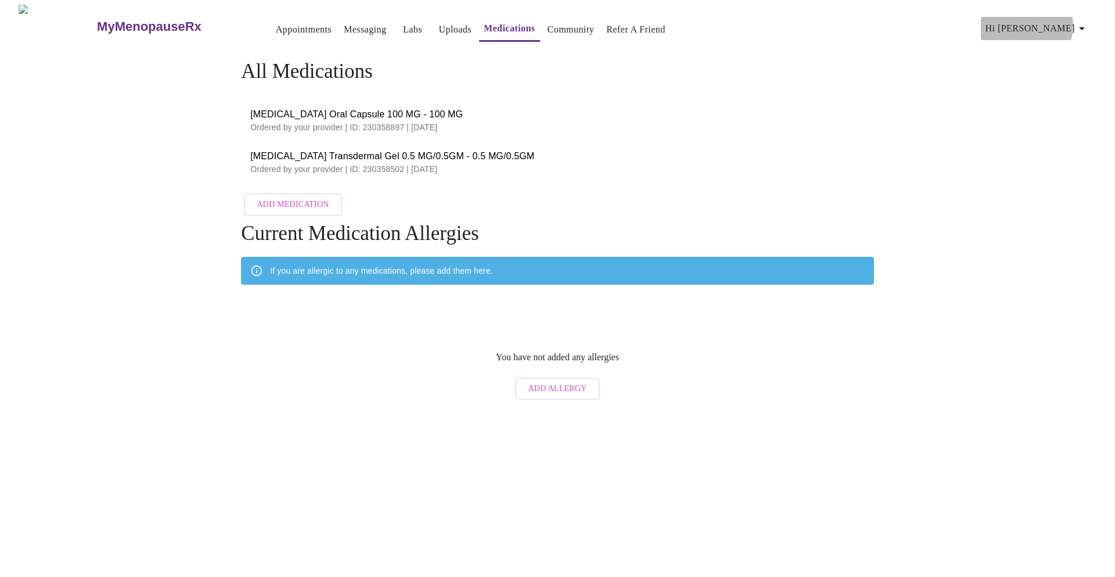
click at [1076, 21] on span "Hi [PERSON_NAME]" at bounding box center [1036, 28] width 103 height 16
click at [783, 156] on div at bounding box center [557, 288] width 1115 height 577
